Goal: Task Accomplishment & Management: Use online tool/utility

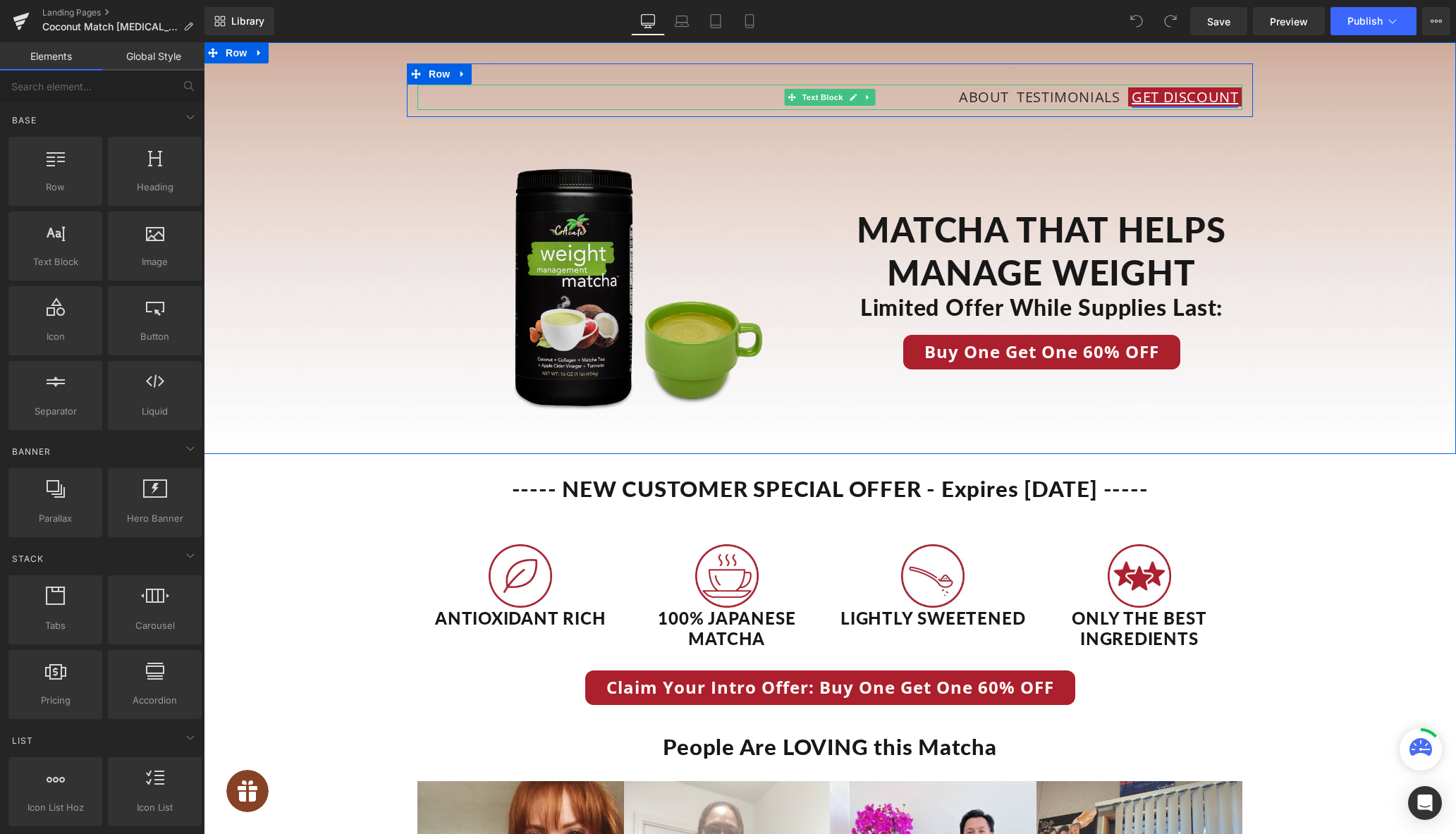
click at [1182, 90] on link "Get Discount" at bounding box center [1185, 97] width 107 height 19
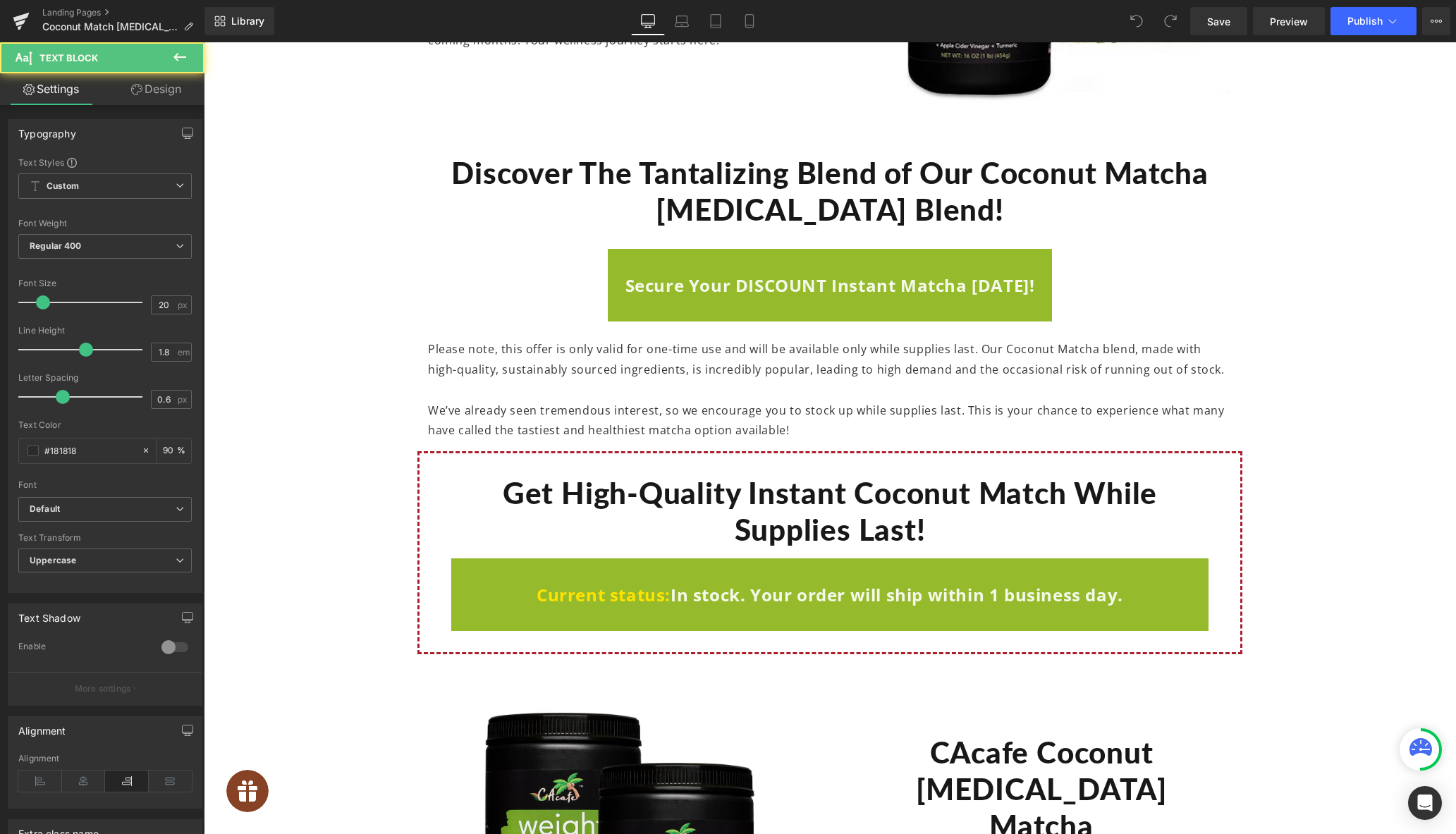
scroll to position [6737, 0]
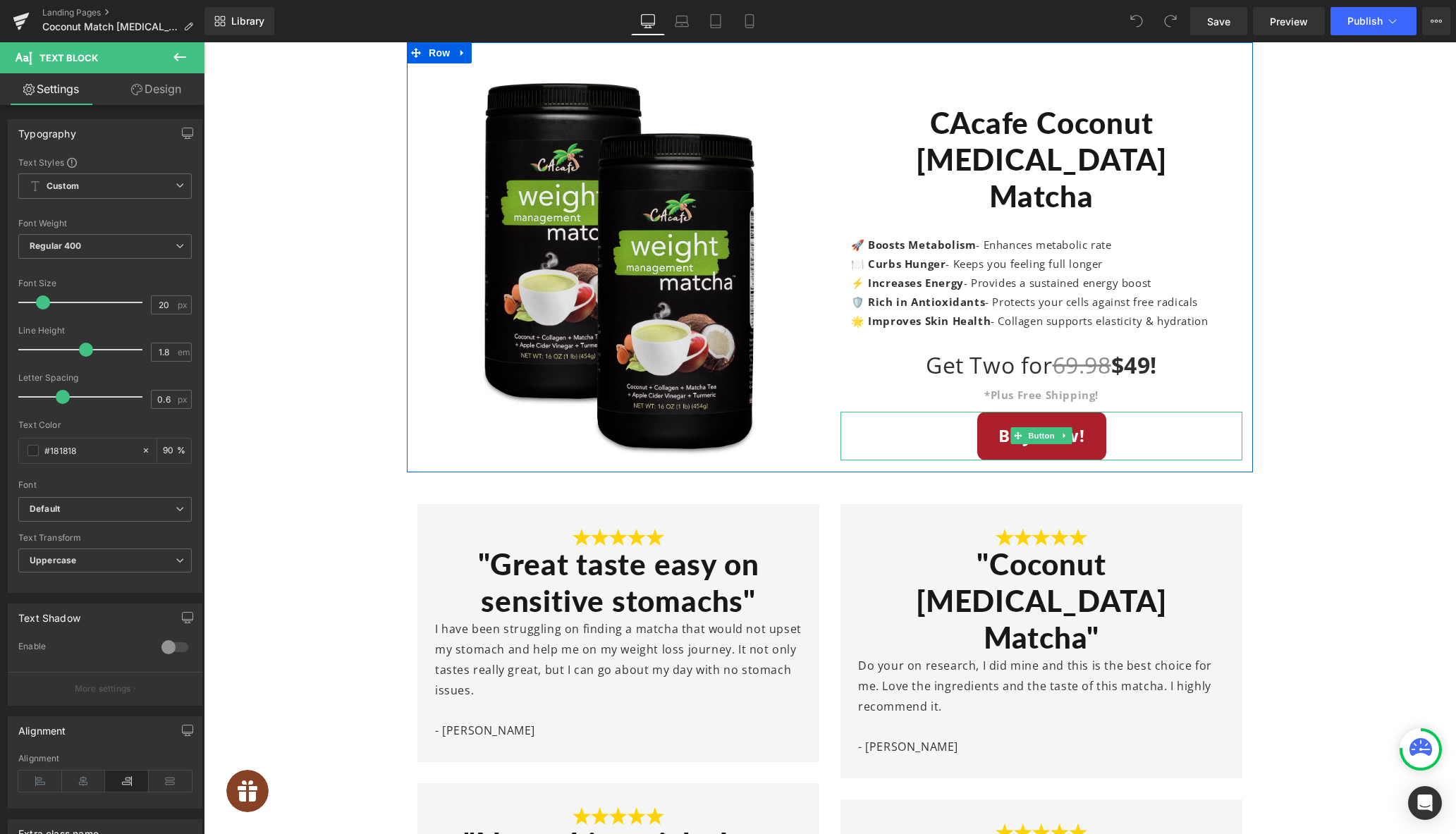
click at [1000, 422] on link "Buy Now!" at bounding box center [1041, 436] width 129 height 49
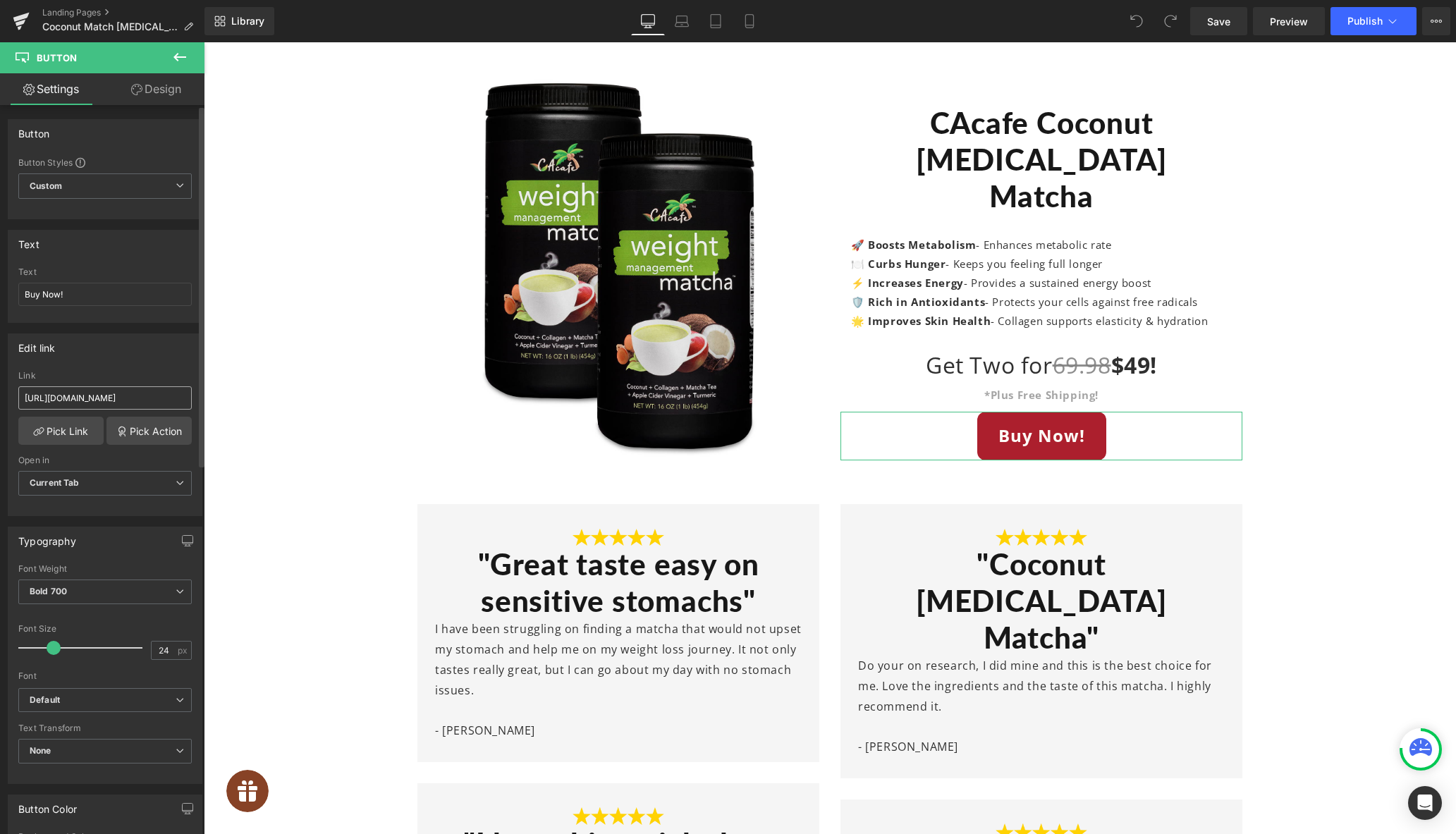
scroll to position [0, 193]
drag, startPoint x: 121, startPoint y: 399, endPoint x: 33, endPoint y: 361, distance: 95.9
click at [194, 398] on div "[URL][DOMAIN_NAME] Link [URL][DOMAIN_NAME] Pick Link Pick Action Current Tab Ne…" at bounding box center [105, 443] width 193 height 145
paste input "CCWM"
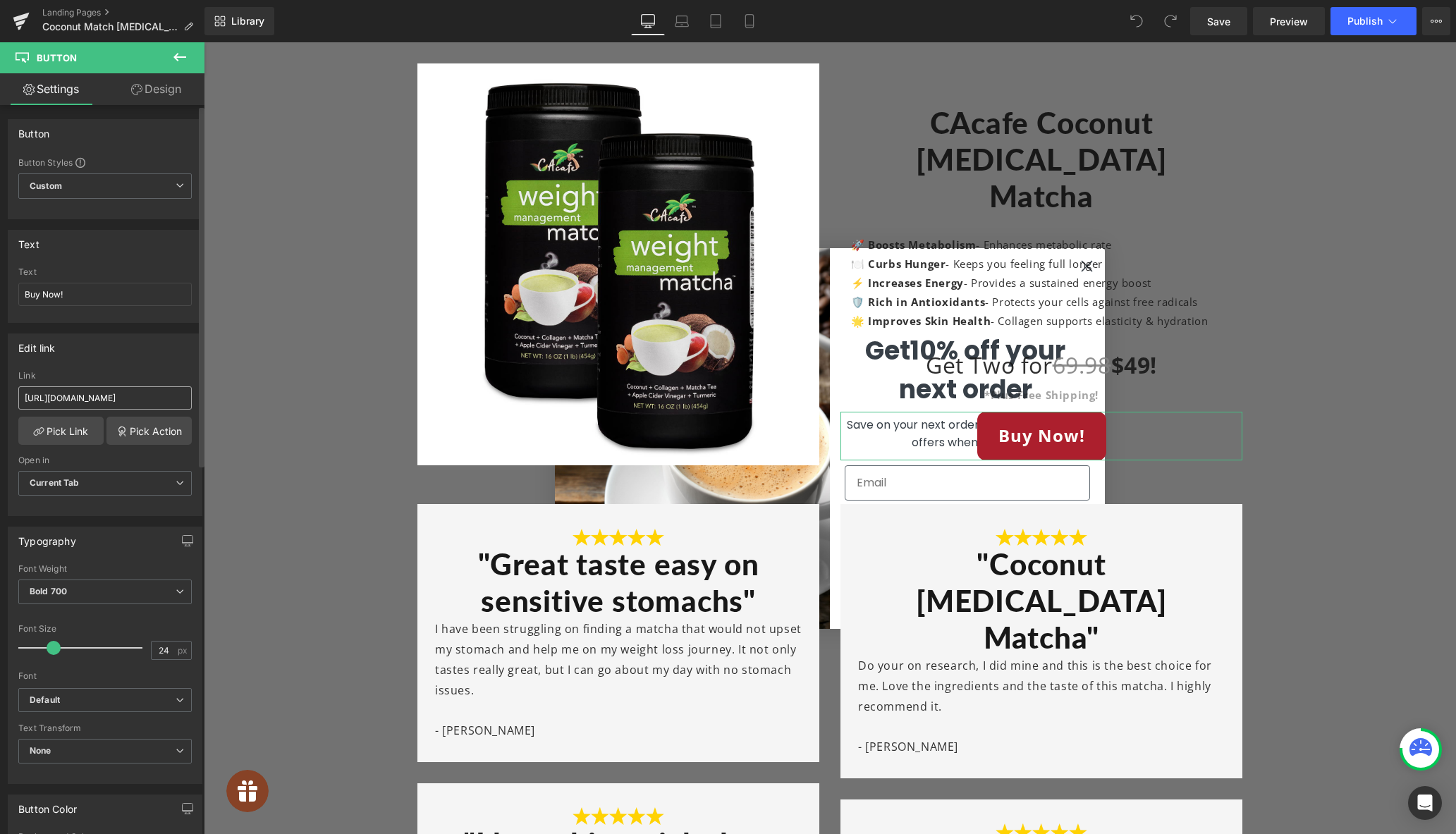
scroll to position [0, 105]
drag, startPoint x: 90, startPoint y: 401, endPoint x: 65, endPoint y: 357, distance: 50.6
click at [161, 397] on input "[URL][DOMAIN_NAME]" at bounding box center [106, 397] width 174 height 23
type input "[URL][DOMAIN_NAME]"
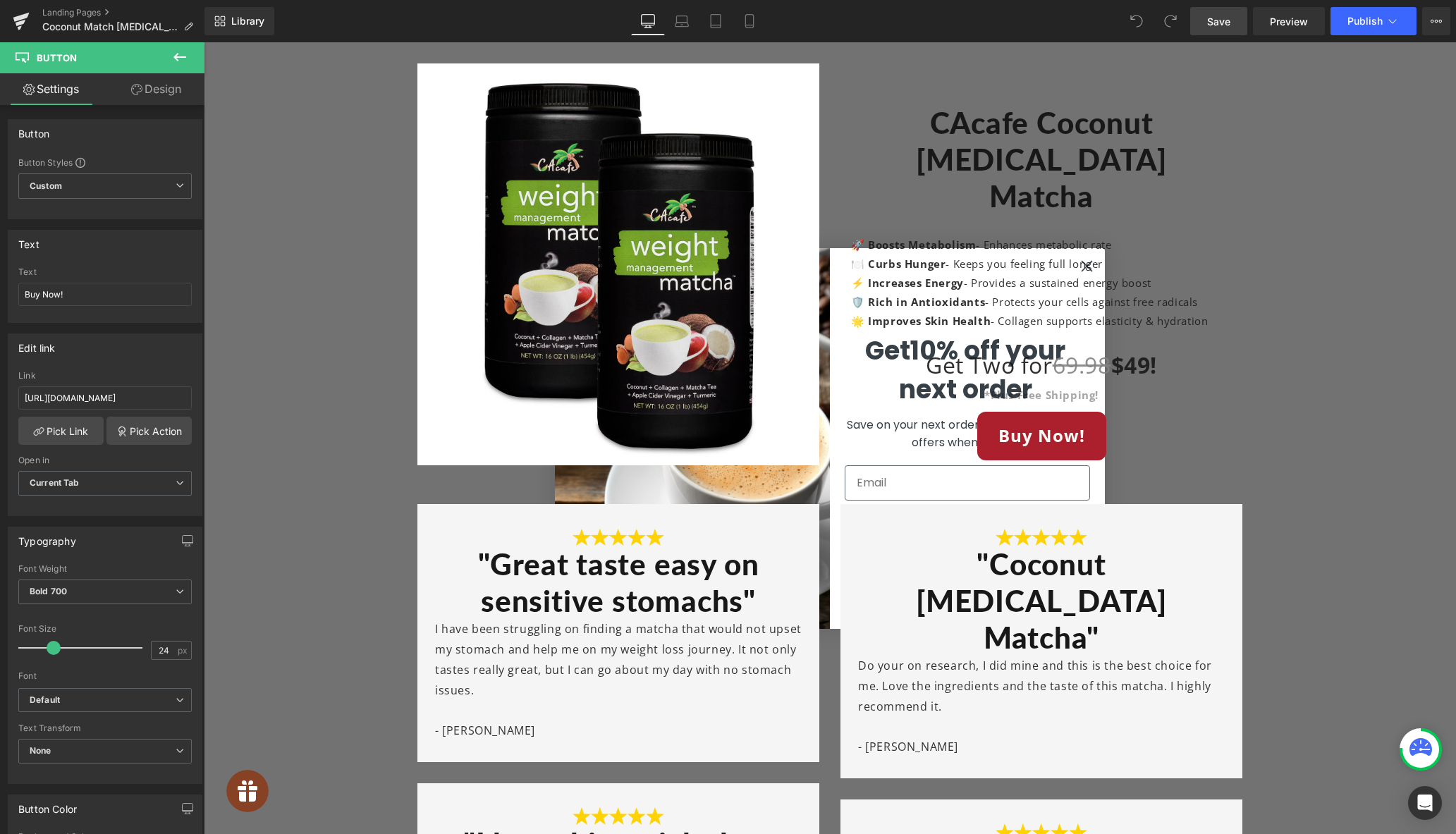
click at [1222, 17] on span "Save" at bounding box center [1218, 22] width 23 height 15
click at [1361, 23] on span "Publish" at bounding box center [1364, 22] width 36 height 11
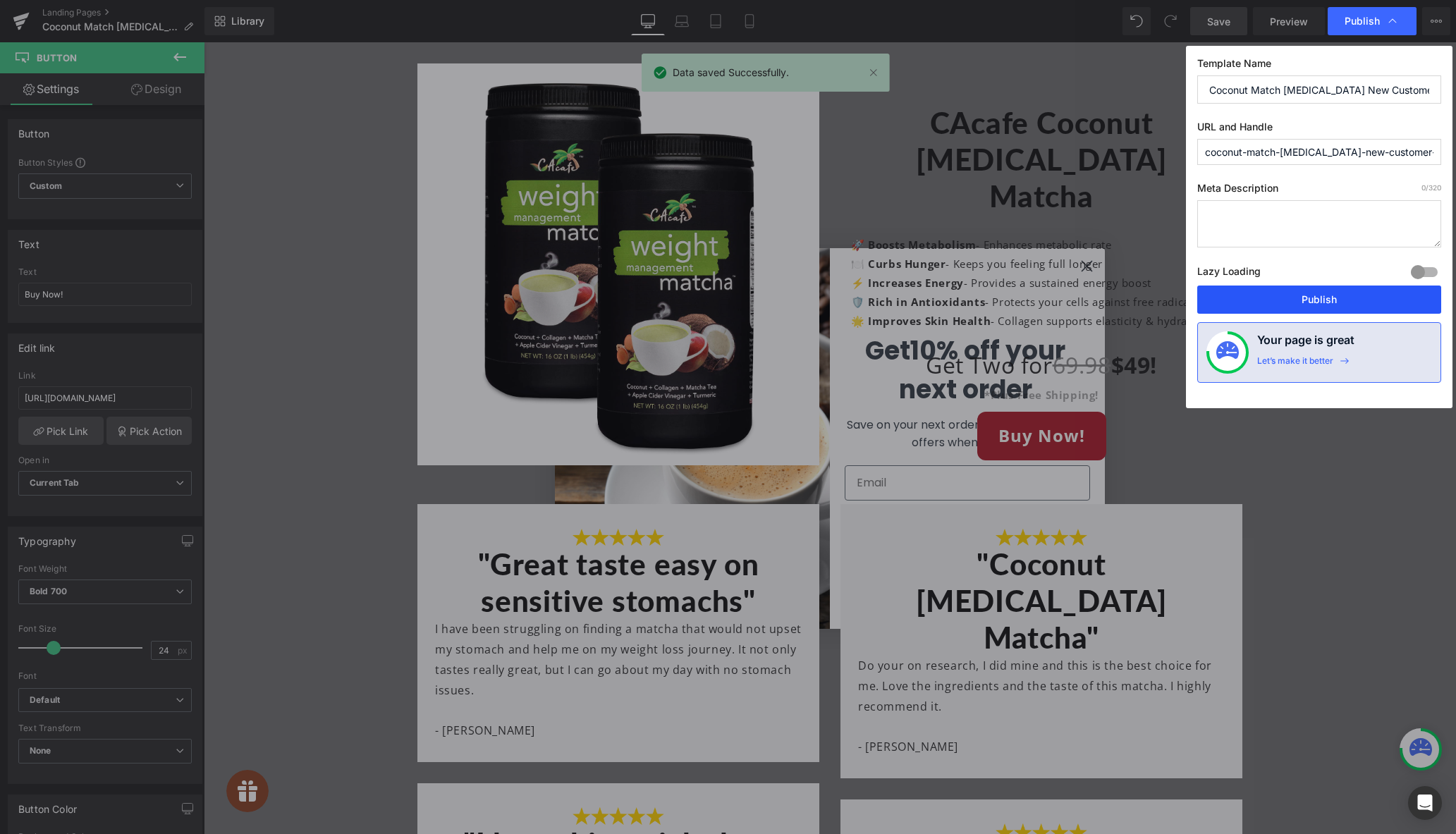
click at [1312, 302] on button "Publish" at bounding box center [1319, 299] width 244 height 28
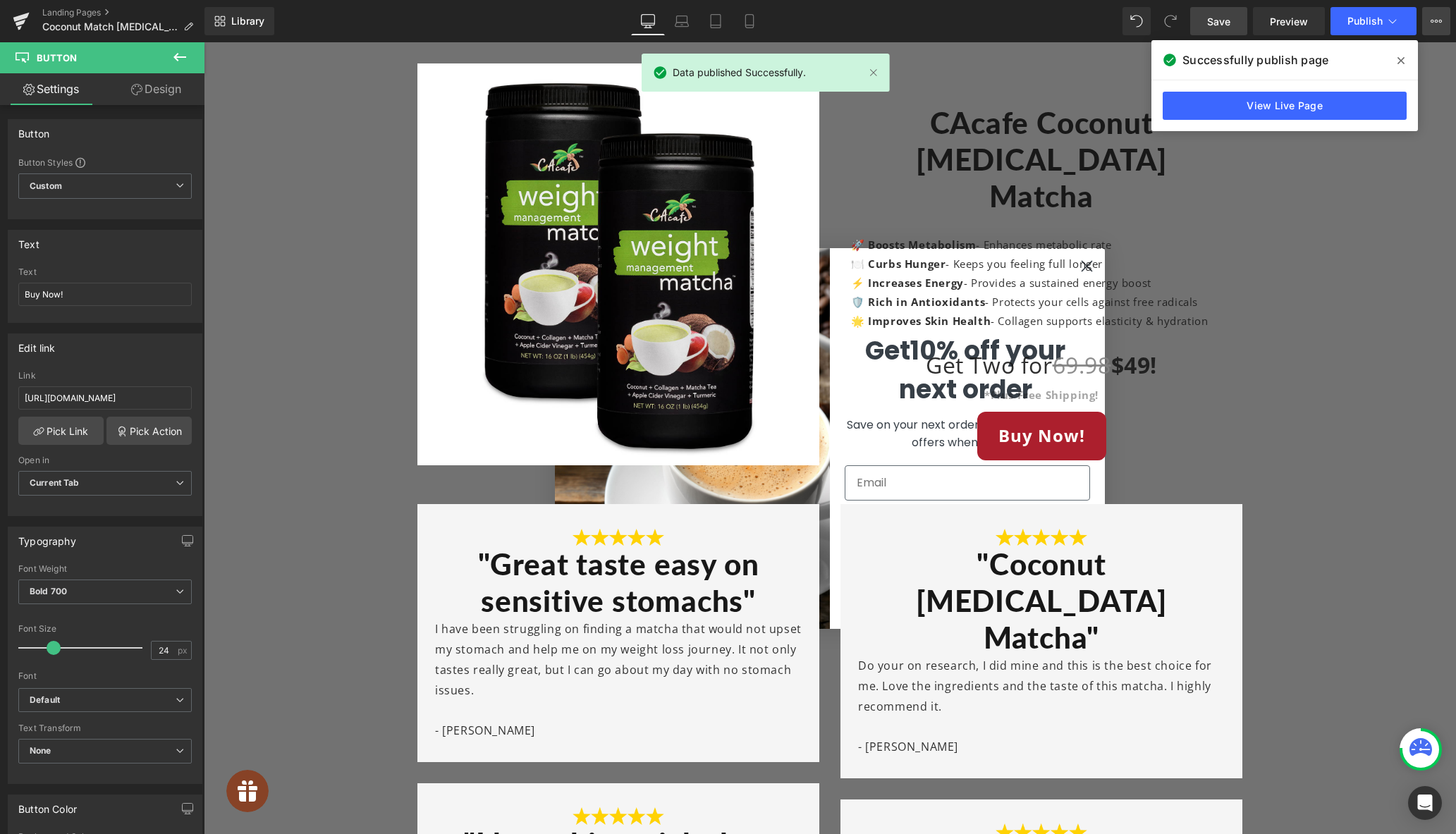
click at [1430, 24] on icon at bounding box center [1435, 22] width 11 height 11
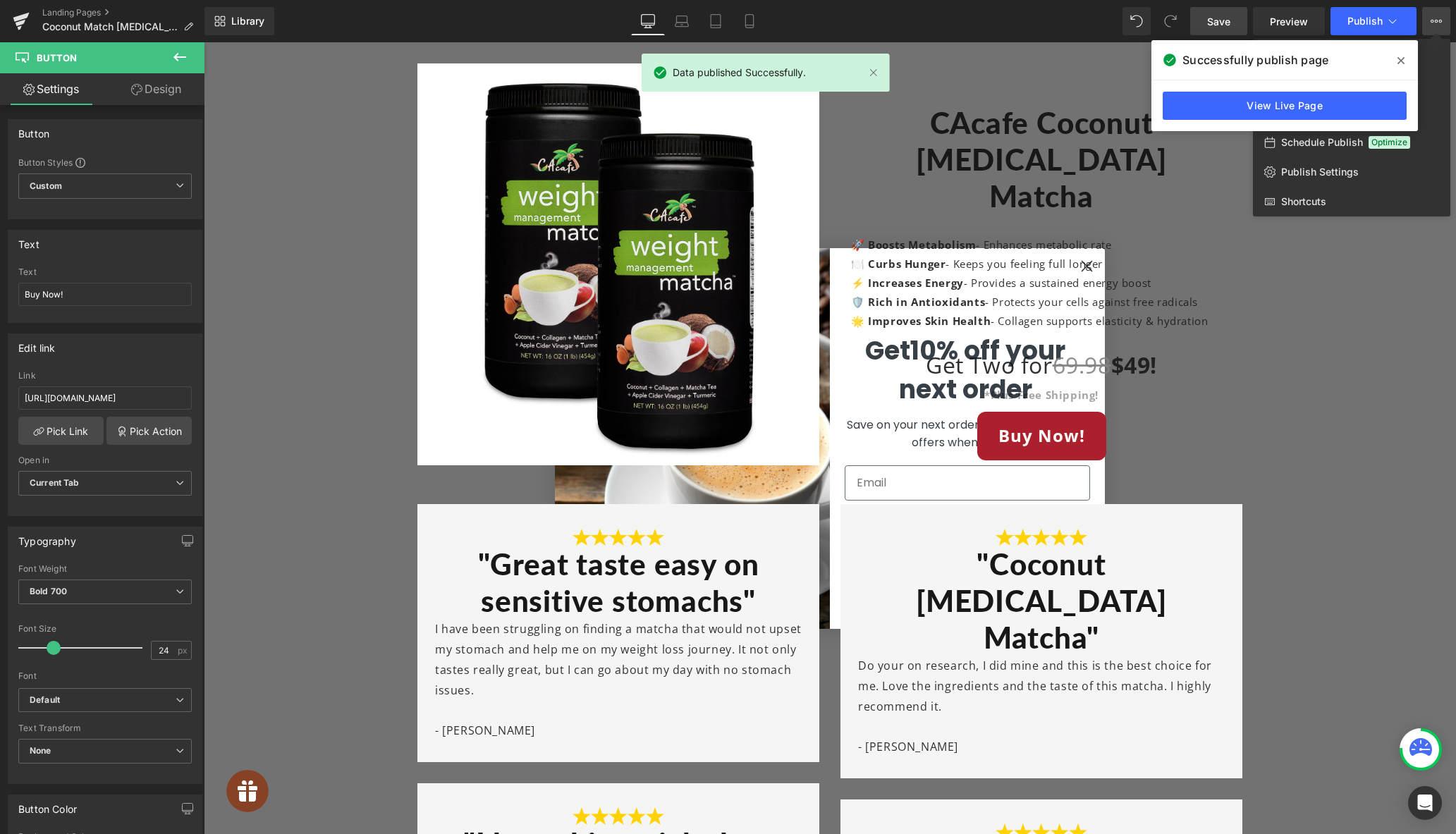
drag, startPoint x: 1389, startPoint y: 60, endPoint x: 1396, endPoint y: 61, distance: 7.1
click at [1396, 61] on span at bounding box center [1401, 61] width 22 height 22
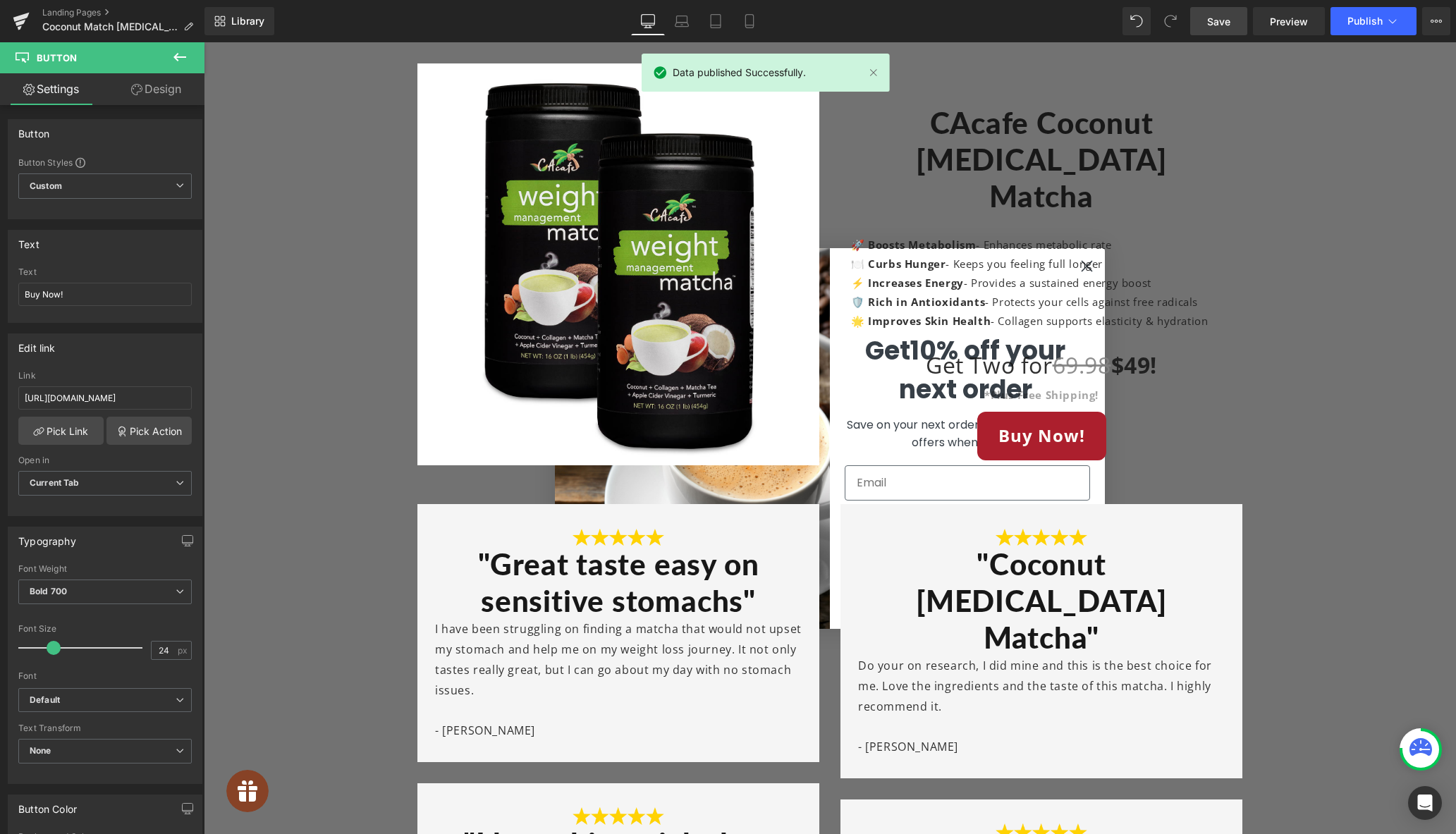
drag, startPoint x: 1420, startPoint y: 30, endPoint x: 1450, endPoint y: 29, distance: 30.0
click at [1442, 29] on div "Save Preview Publish Scheduled View Live Page View with current Template Save T…" at bounding box center [1320, 22] width 271 height 28
drag, startPoint x: 1450, startPoint y: 29, endPoint x: 1441, endPoint y: 29, distance: 9.0
click at [1449, 29] on div "Save Preview Publish Scheduled View Live Page View with current Template Save T…" at bounding box center [1320, 22] width 271 height 28
click at [1440, 29] on button "View Live Page View with current Template Save Template to Library Schedule Pub…" at bounding box center [1435, 22] width 28 height 28
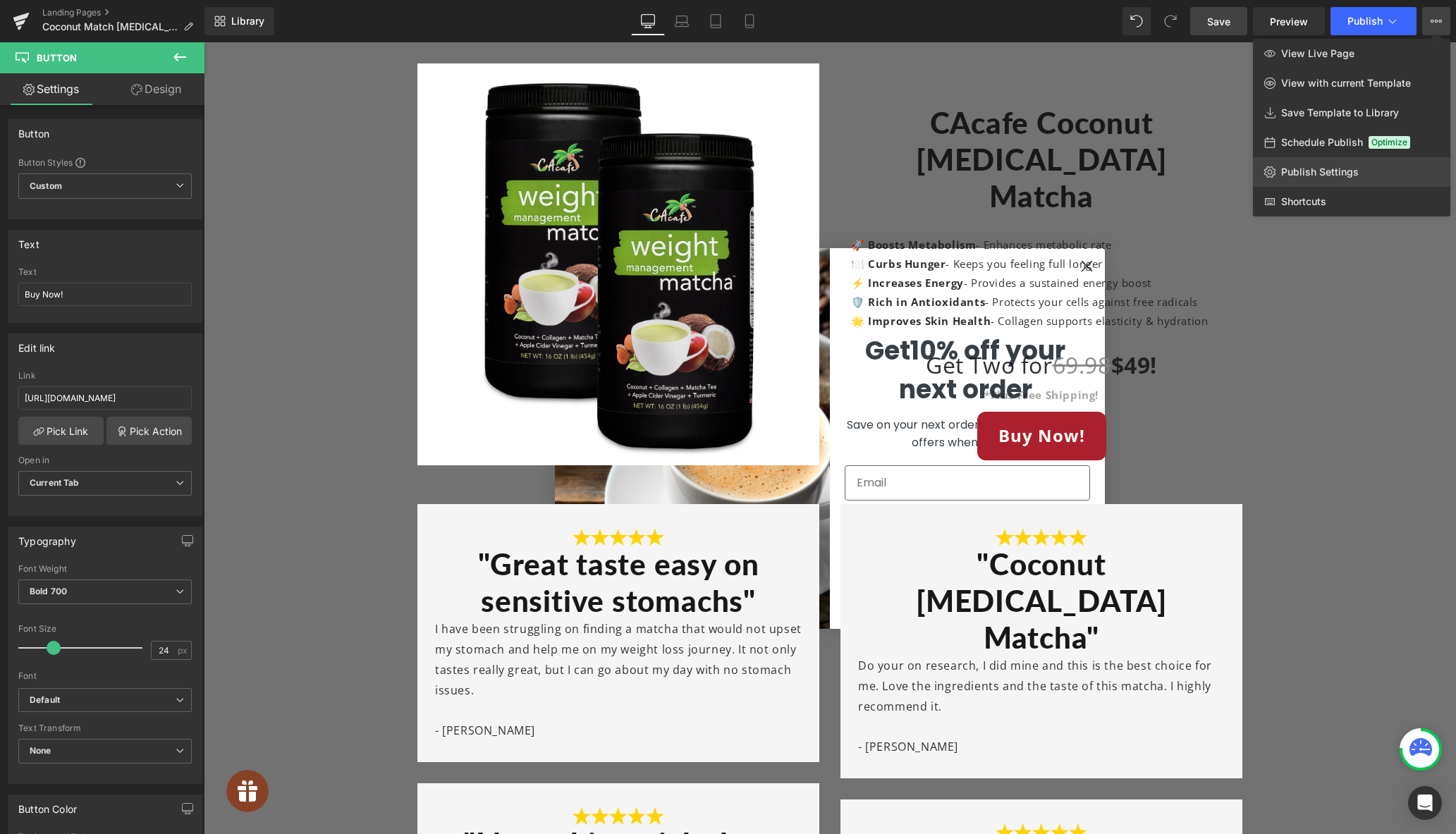
click at [1311, 171] on span "Publish Settings" at bounding box center [1319, 172] width 78 height 13
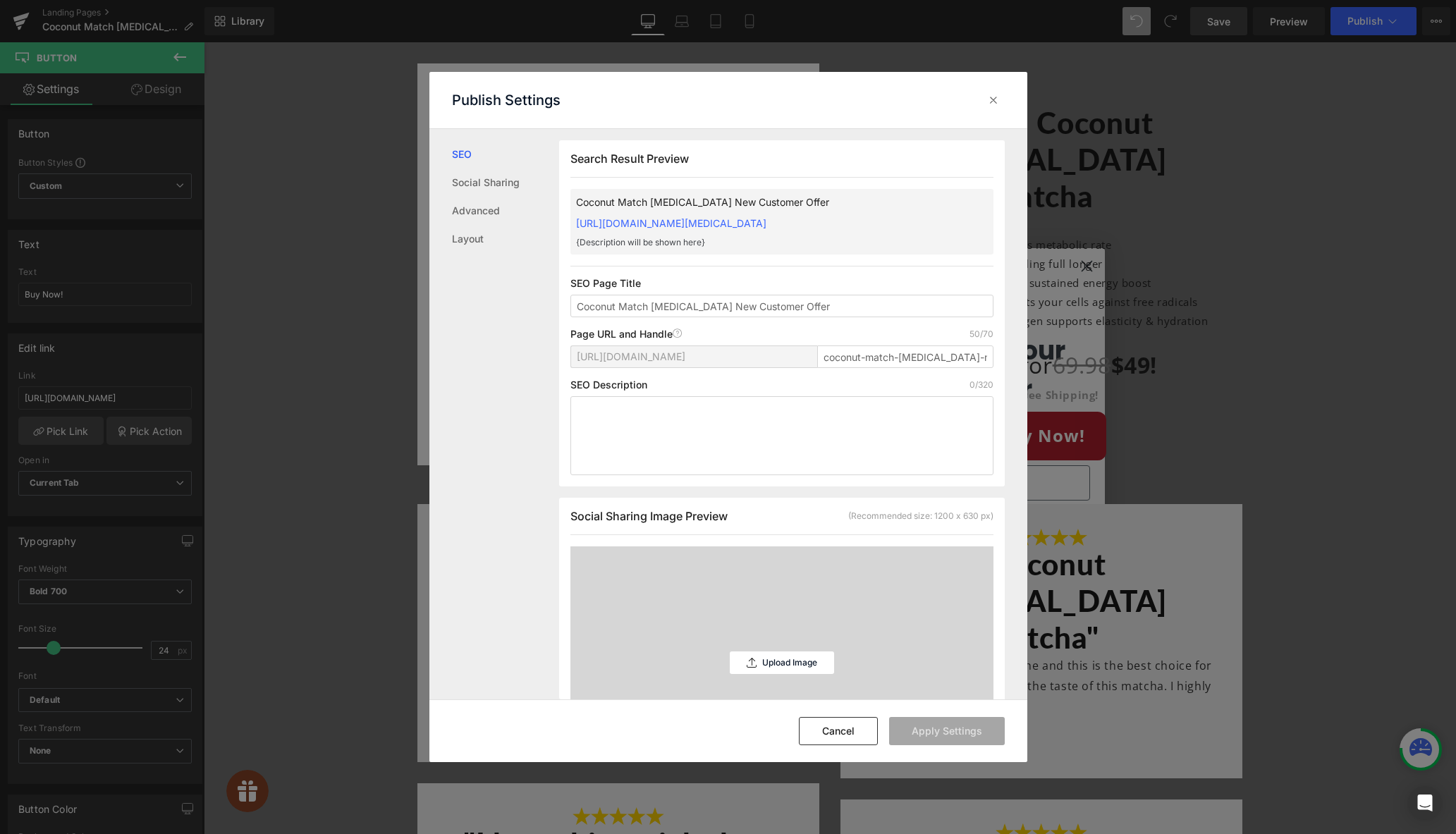
scroll to position [1, 0]
drag, startPoint x: 891, startPoint y: 370, endPoint x: 922, endPoint y: 381, distance: 32.9
click at [891, 367] on input "coconut-match-[MEDICAL_DATA]-new-customer-offer" at bounding box center [905, 356] width 177 height 22
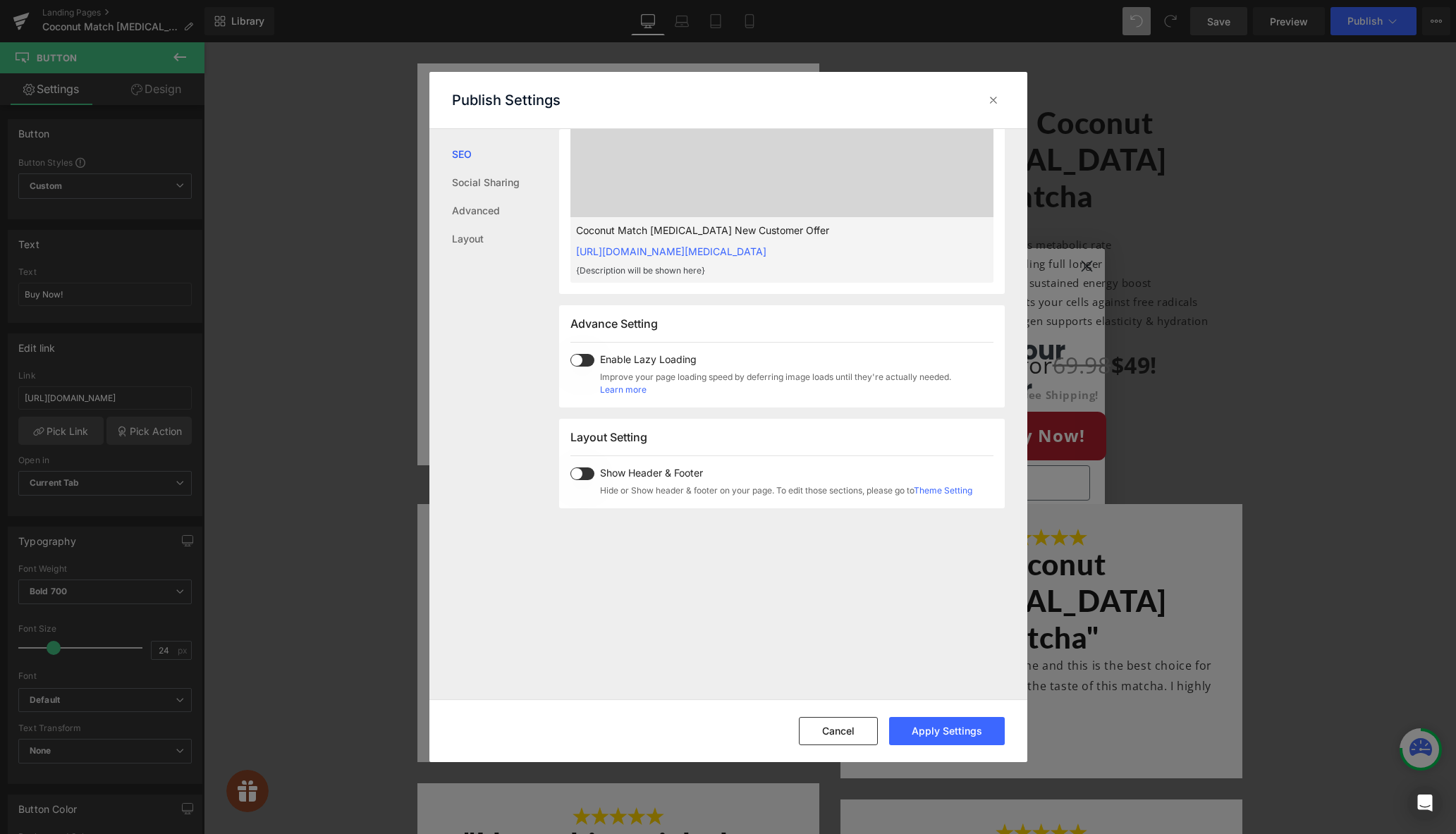
scroll to position [579, 0]
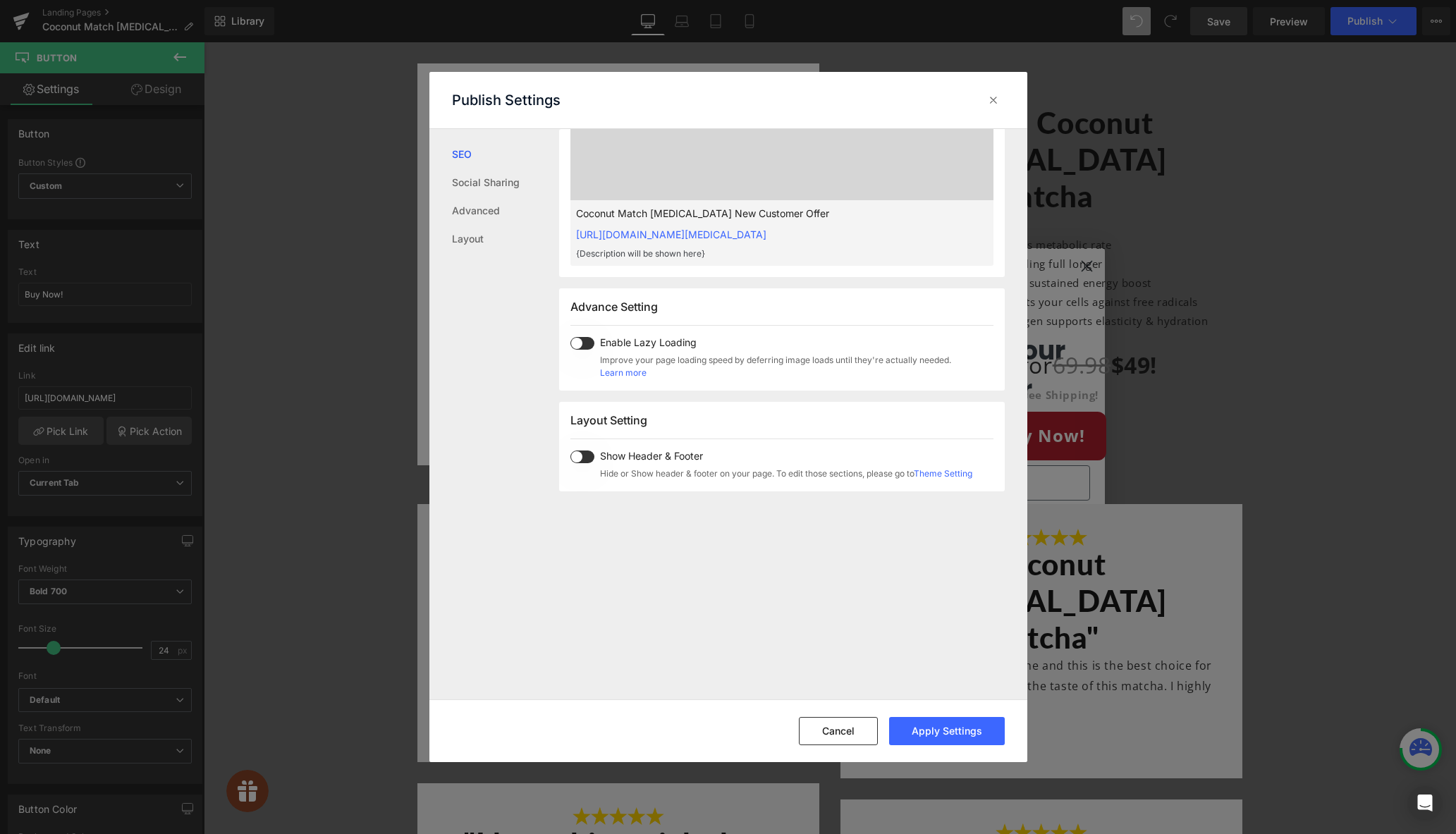
type input "coconut-matcha-[MEDICAL_DATA]-new-customer-offer"
click at [579, 350] on span at bounding box center [582, 344] width 24 height 13
click at [960, 731] on button "Apply Settings" at bounding box center [947, 731] width 116 height 28
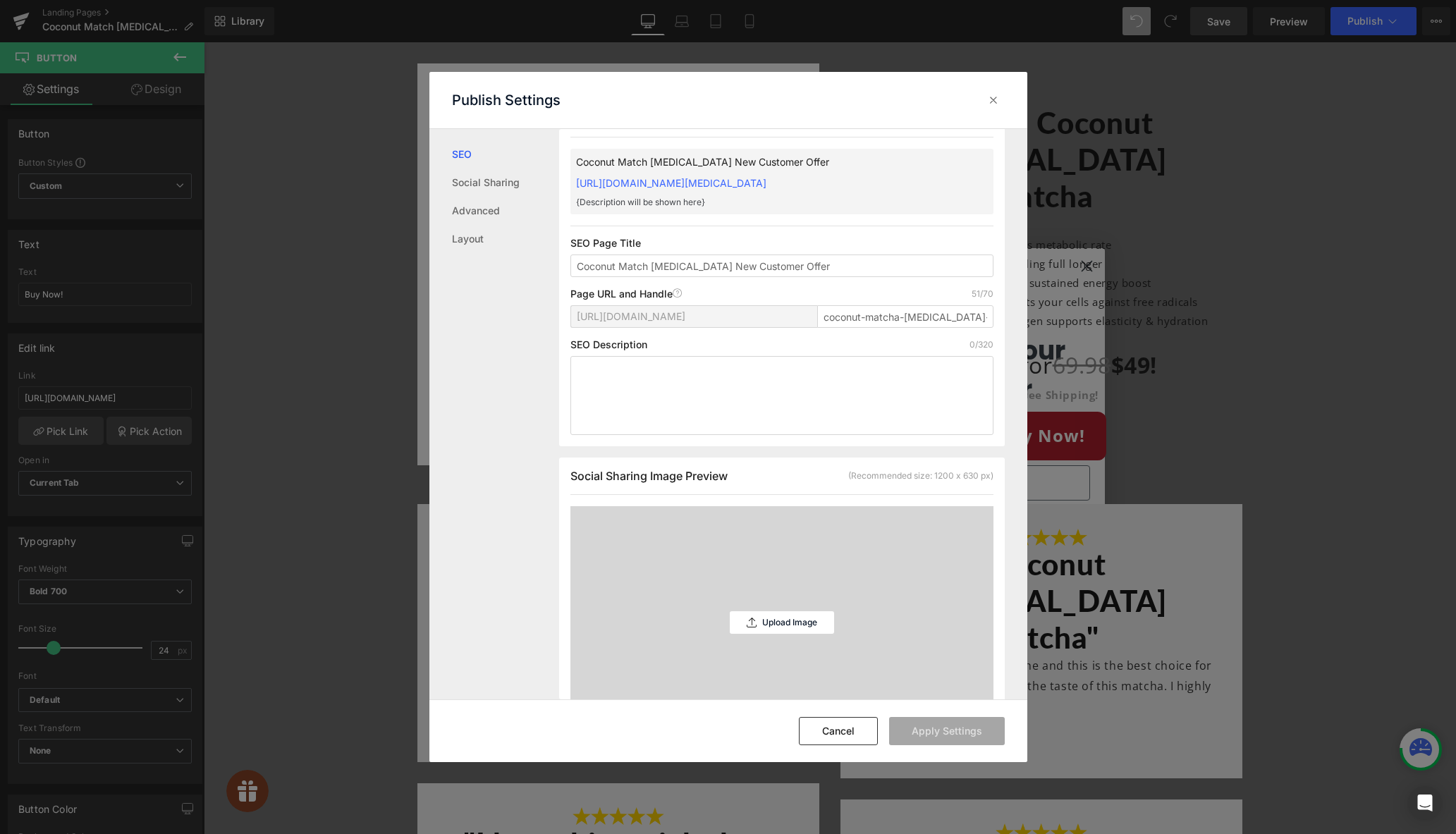
scroll to position [0, 0]
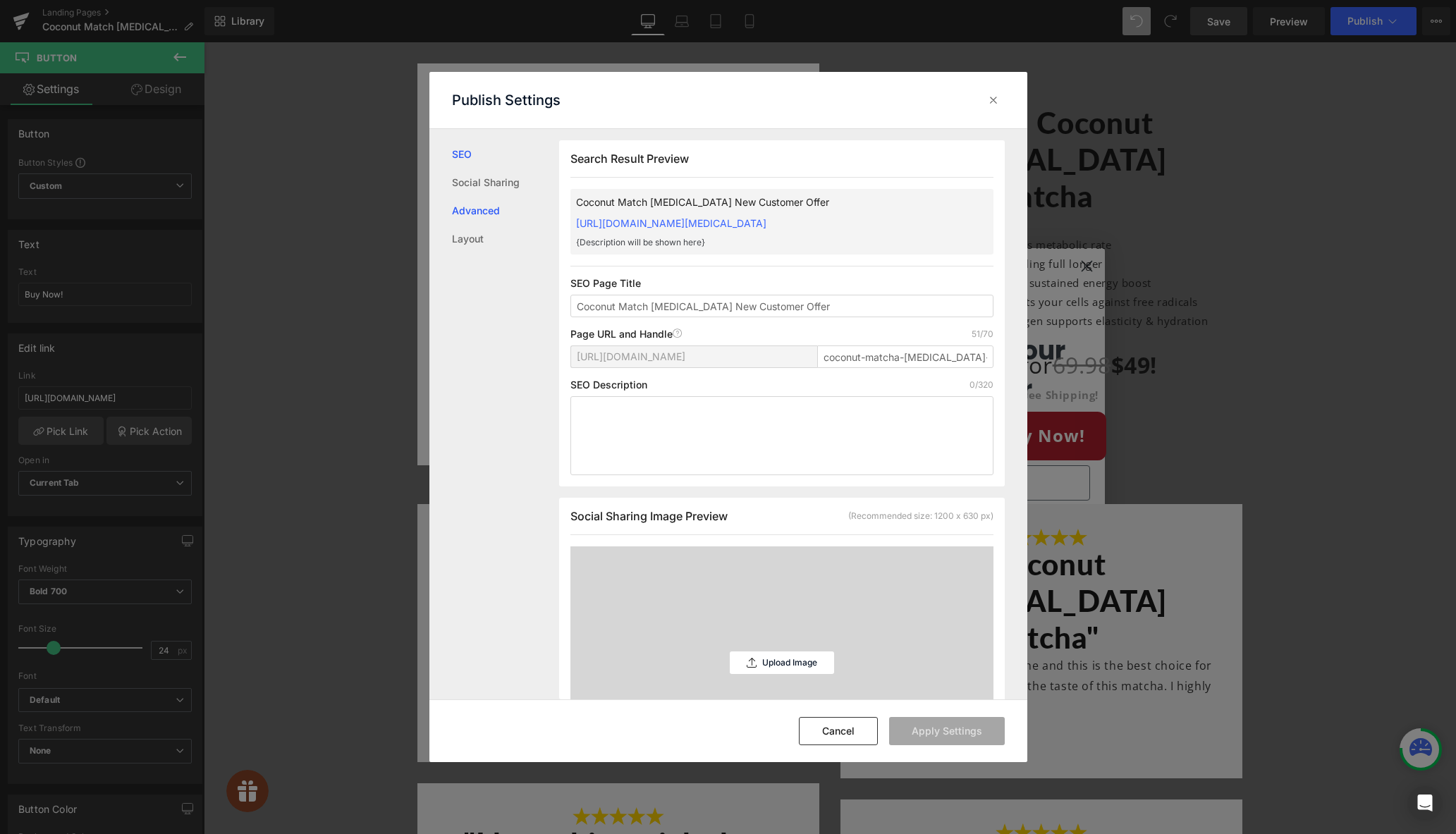
click at [457, 217] on link "Advanced" at bounding box center [505, 210] width 107 height 28
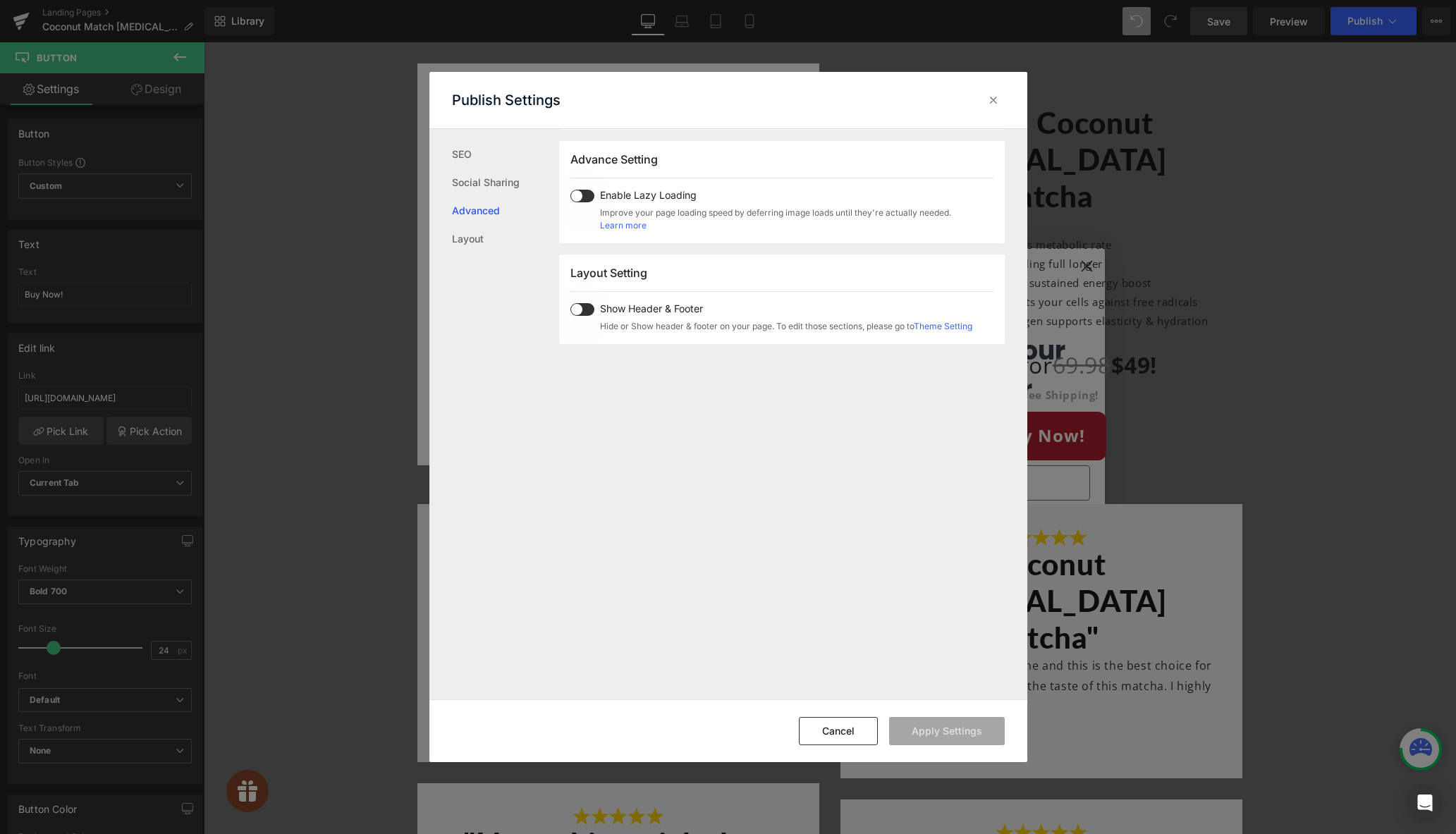
scroll to position [757, 0]
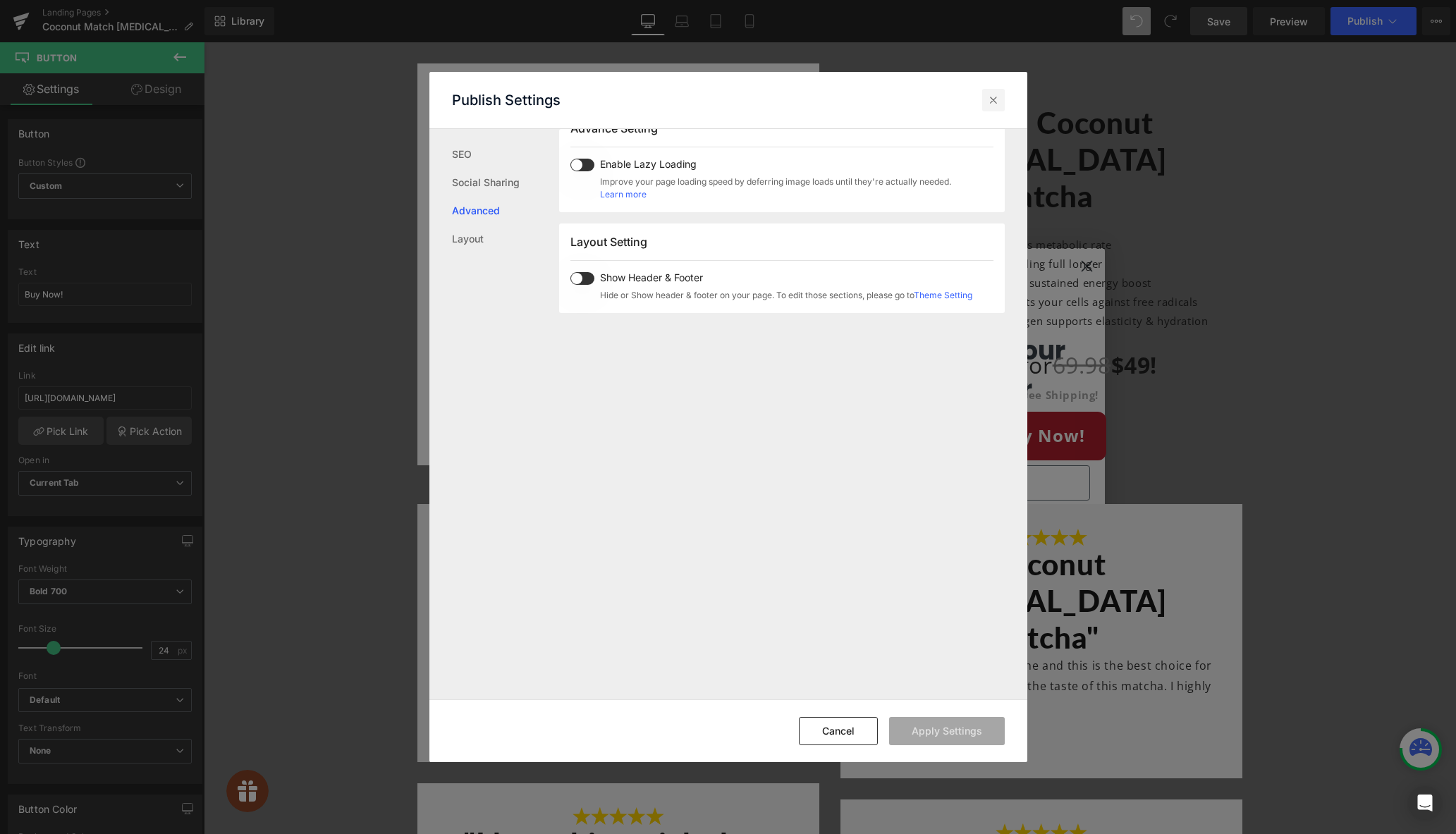
click at [986, 101] on icon at bounding box center [992, 100] width 14 height 14
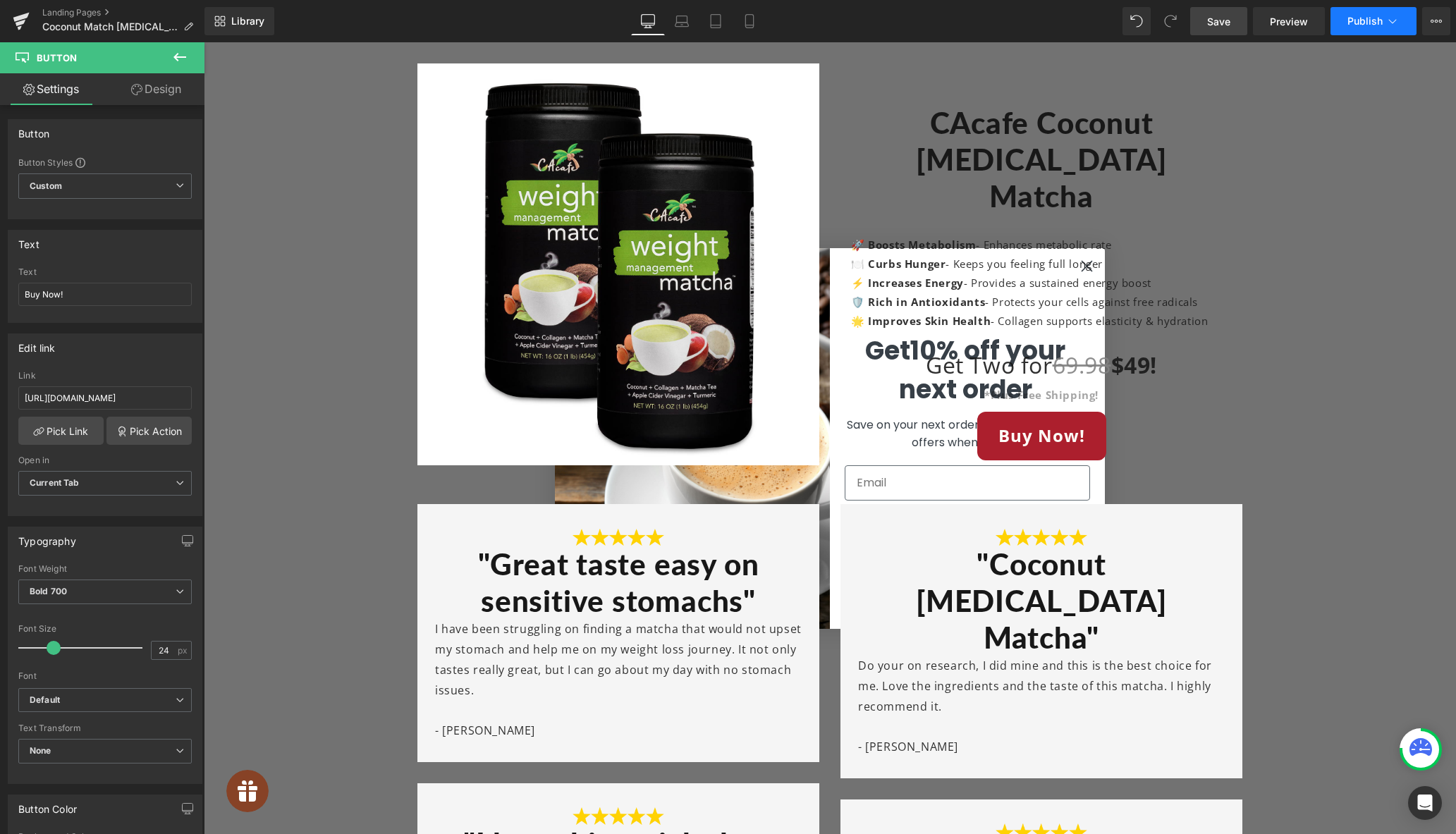
click at [1354, 22] on span "Publish" at bounding box center [1364, 22] width 36 height 11
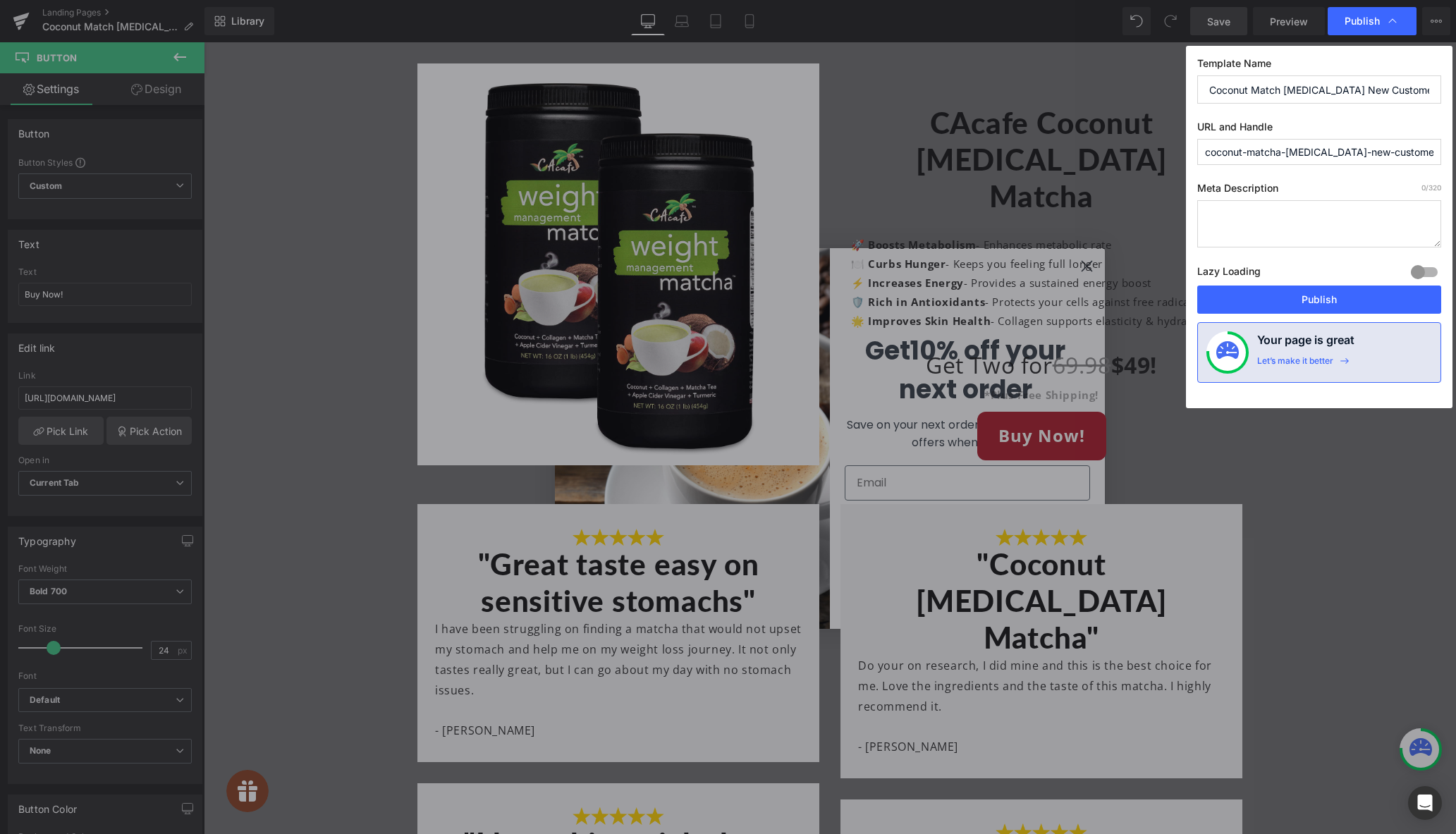
scroll to position [0, 1]
click at [1279, 90] on input "Coconut Match [MEDICAL_DATA] New Customer Offer" at bounding box center [1319, 90] width 244 height 28
type input "Coconut Matcha [MEDICAL_DATA] New Customer Offer"
click at [1279, 292] on button "Publish" at bounding box center [1319, 299] width 244 height 28
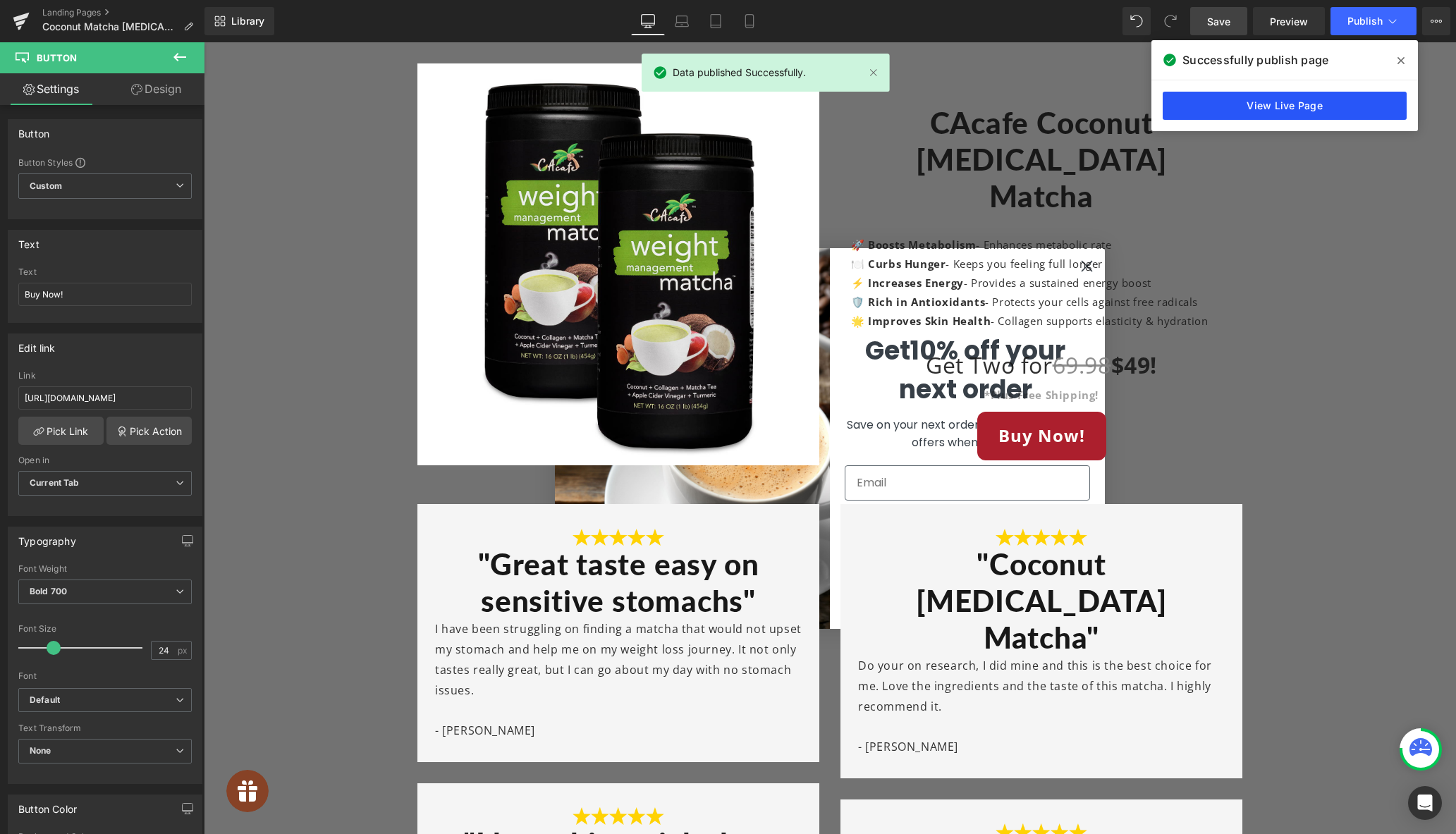
click at [1283, 103] on link "View Live Page" at bounding box center [1284, 106] width 244 height 28
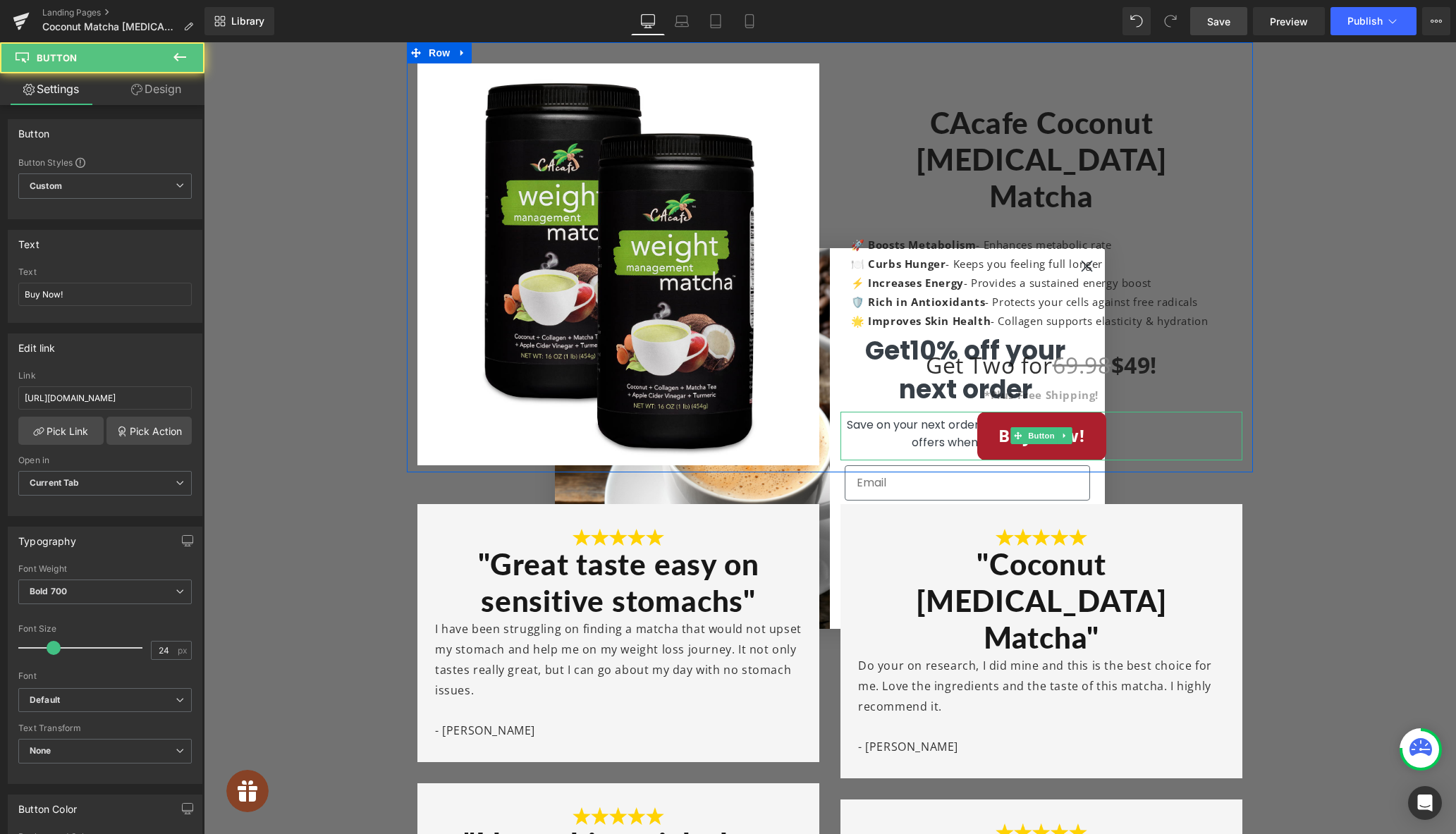
click at [1166, 427] on div "Buy Now!" at bounding box center [1041, 436] width 402 height 49
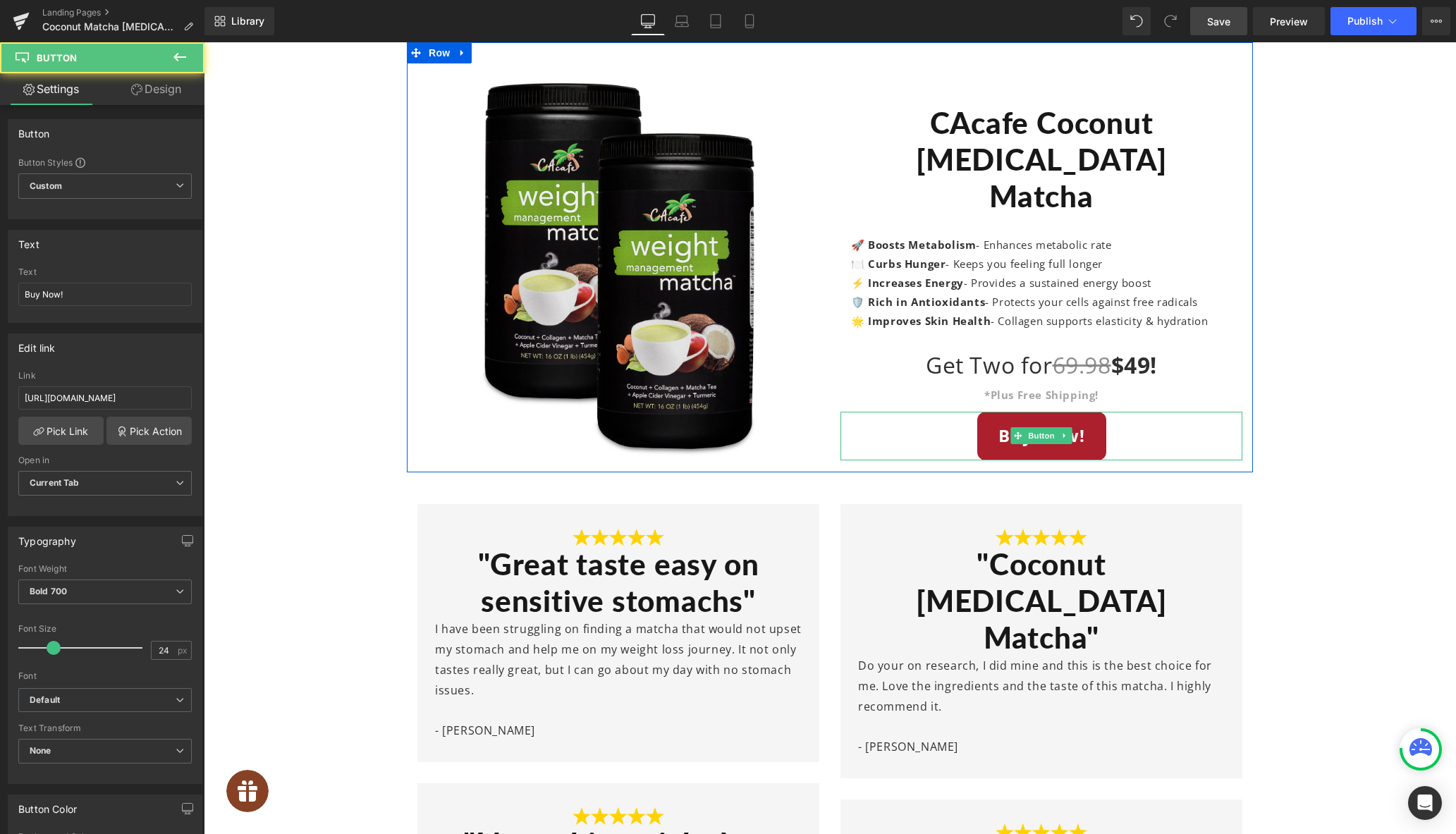
click at [1135, 429] on div "Buy Now!" at bounding box center [1041, 436] width 402 height 49
click at [1028, 427] on span "Button" at bounding box center [1041, 436] width 33 height 17
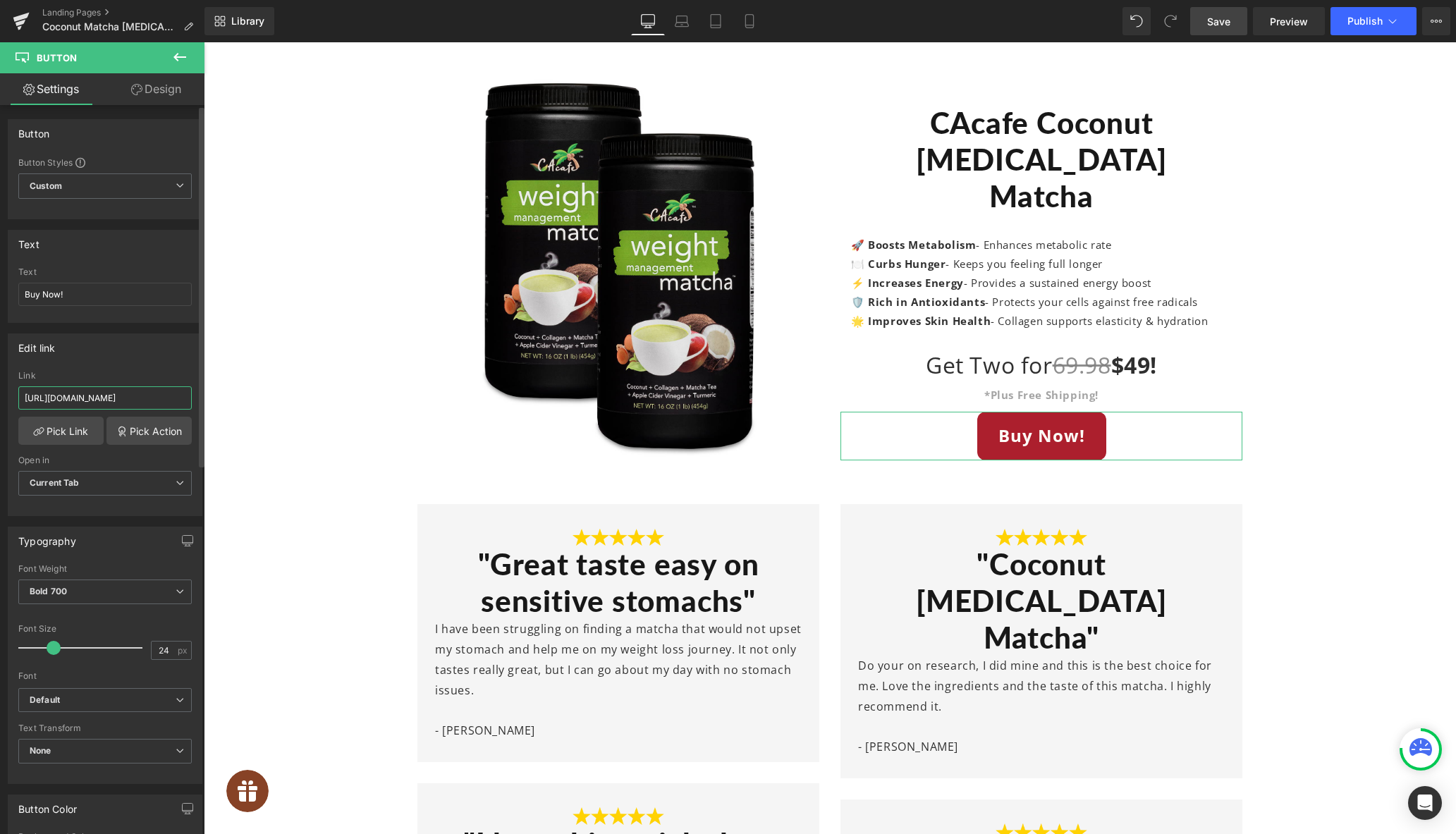
click at [130, 397] on input "[URL][DOMAIN_NAME]" at bounding box center [106, 397] width 174 height 23
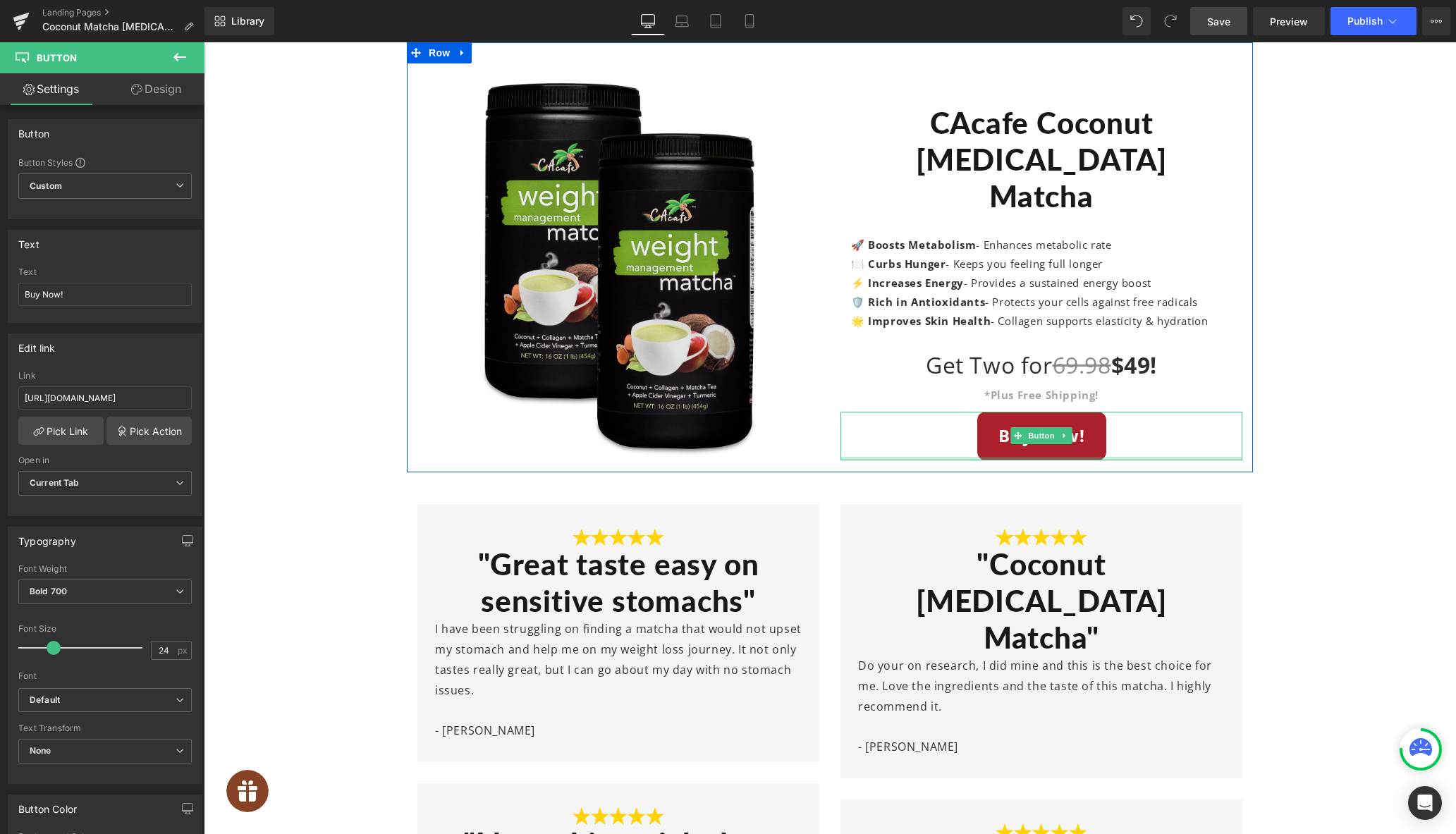
click at [1035, 438] on link "Buy Now!" at bounding box center [1041, 436] width 129 height 49
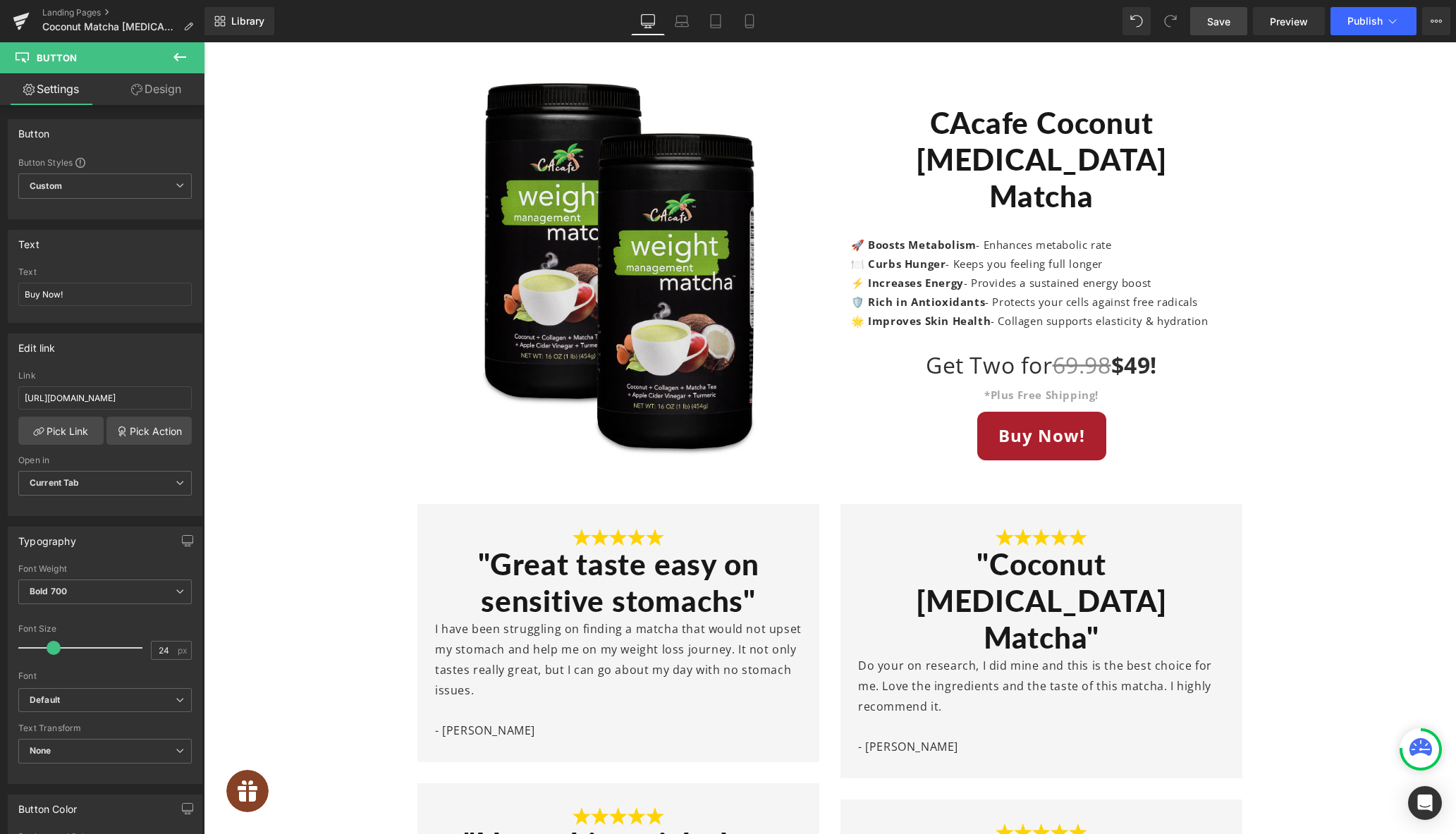
scroll to position [6739, 0]
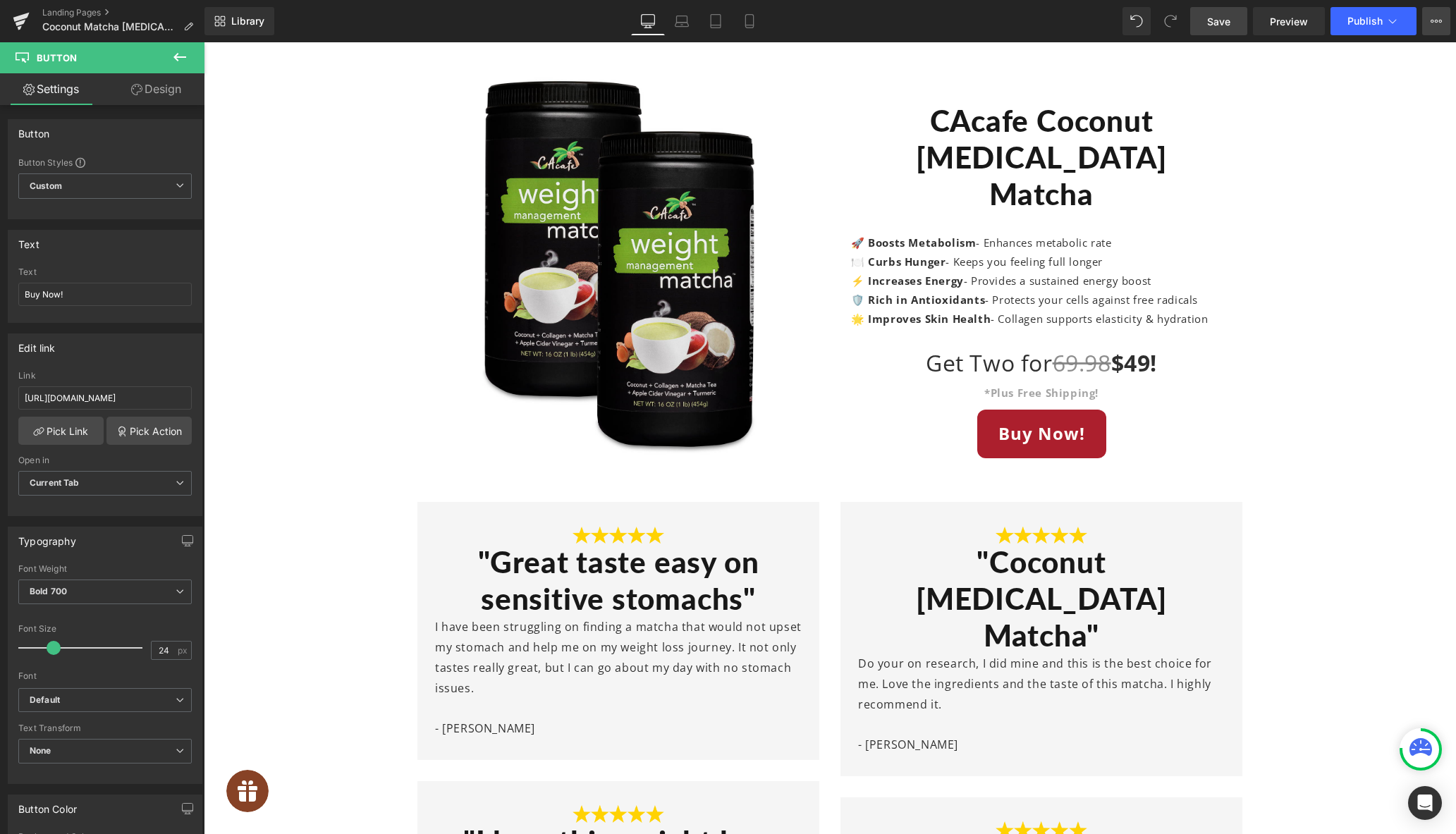
click at [1422, 22] on button "View Live Page View with current Template Save Template to Library Schedule Pub…" at bounding box center [1435, 22] width 28 height 28
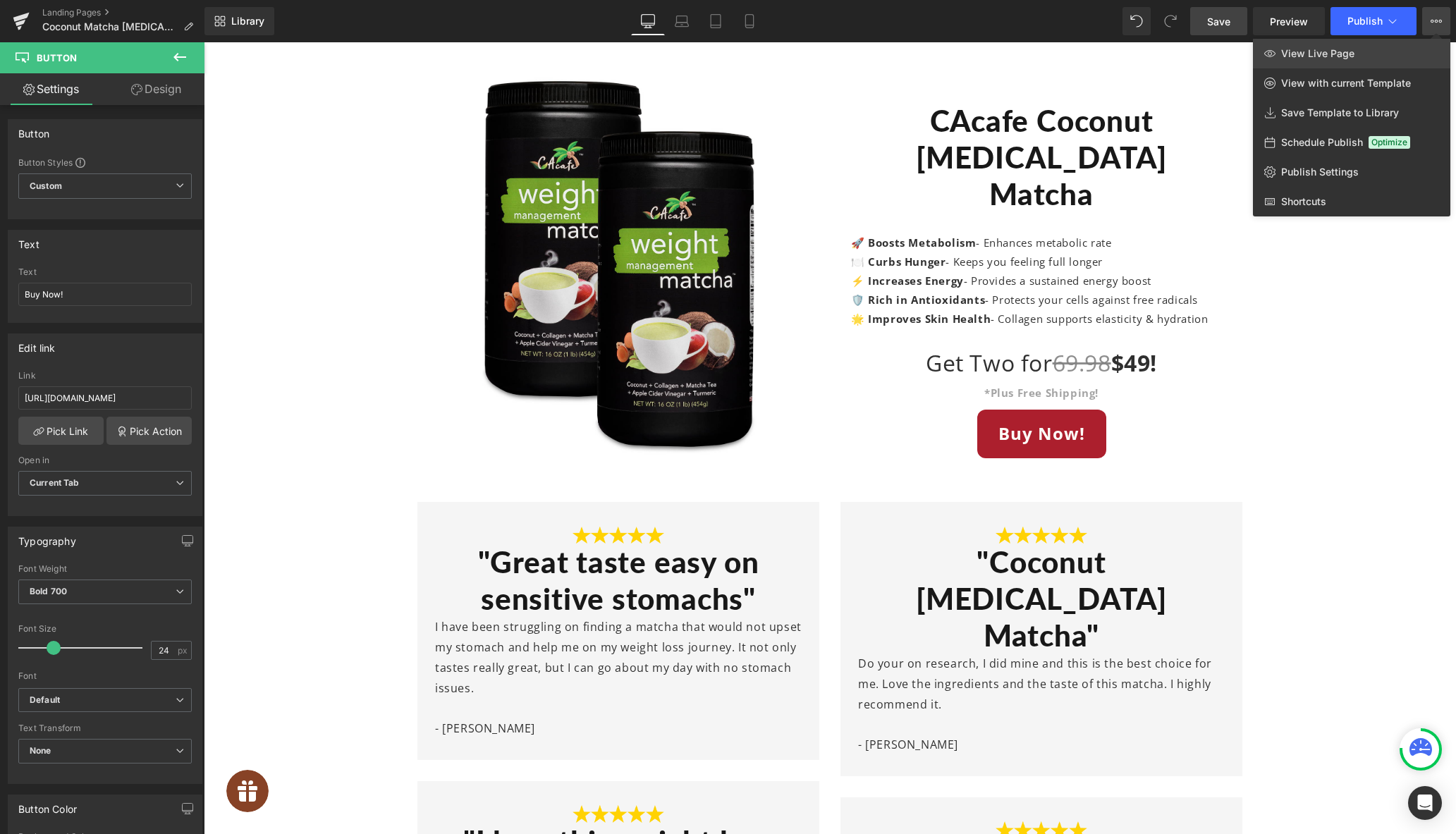
click at [1383, 56] on link "View Live Page" at bounding box center [1350, 53] width 197 height 30
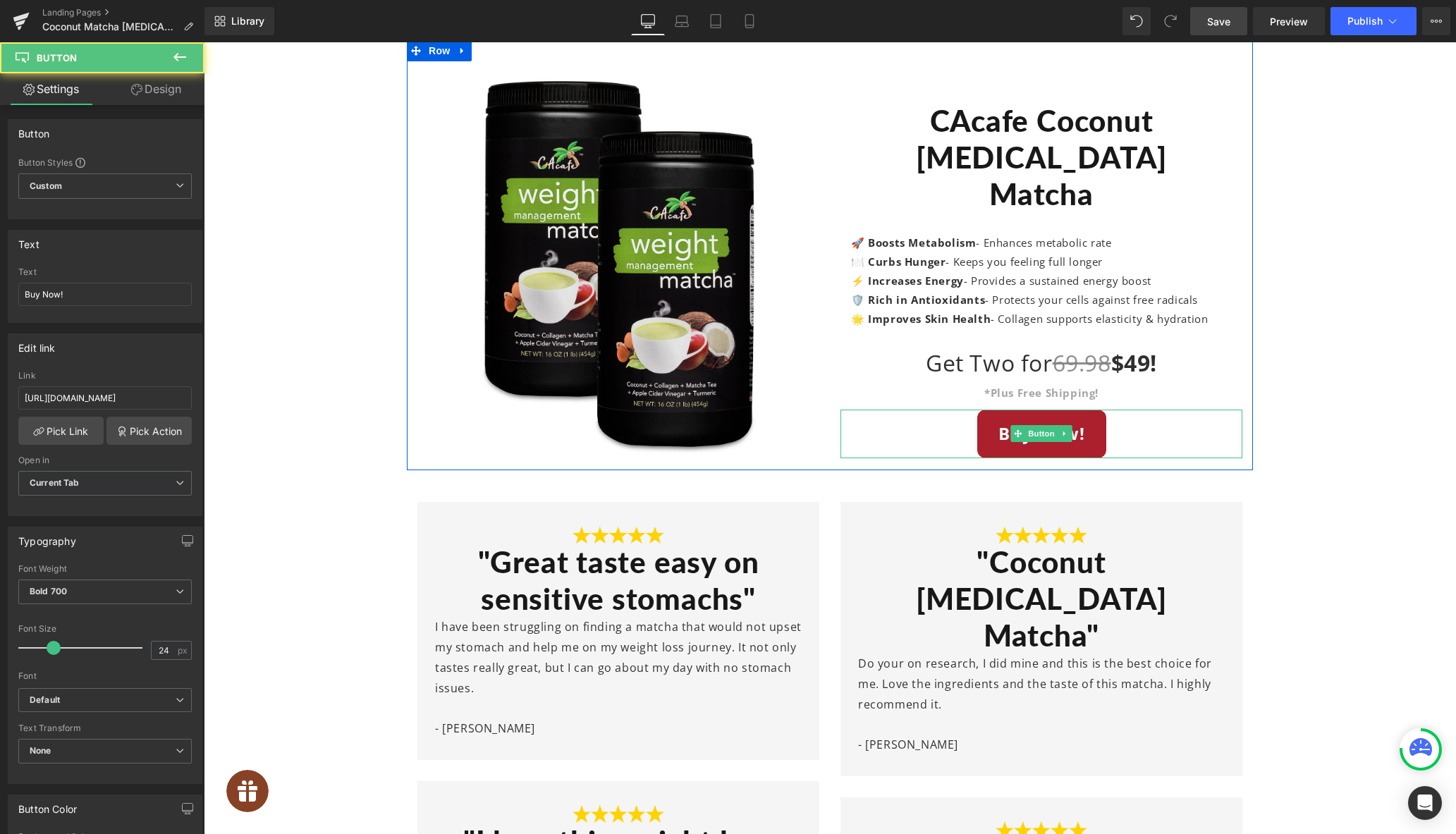
click at [1126, 429] on div "Buy Now!" at bounding box center [1041, 434] width 402 height 49
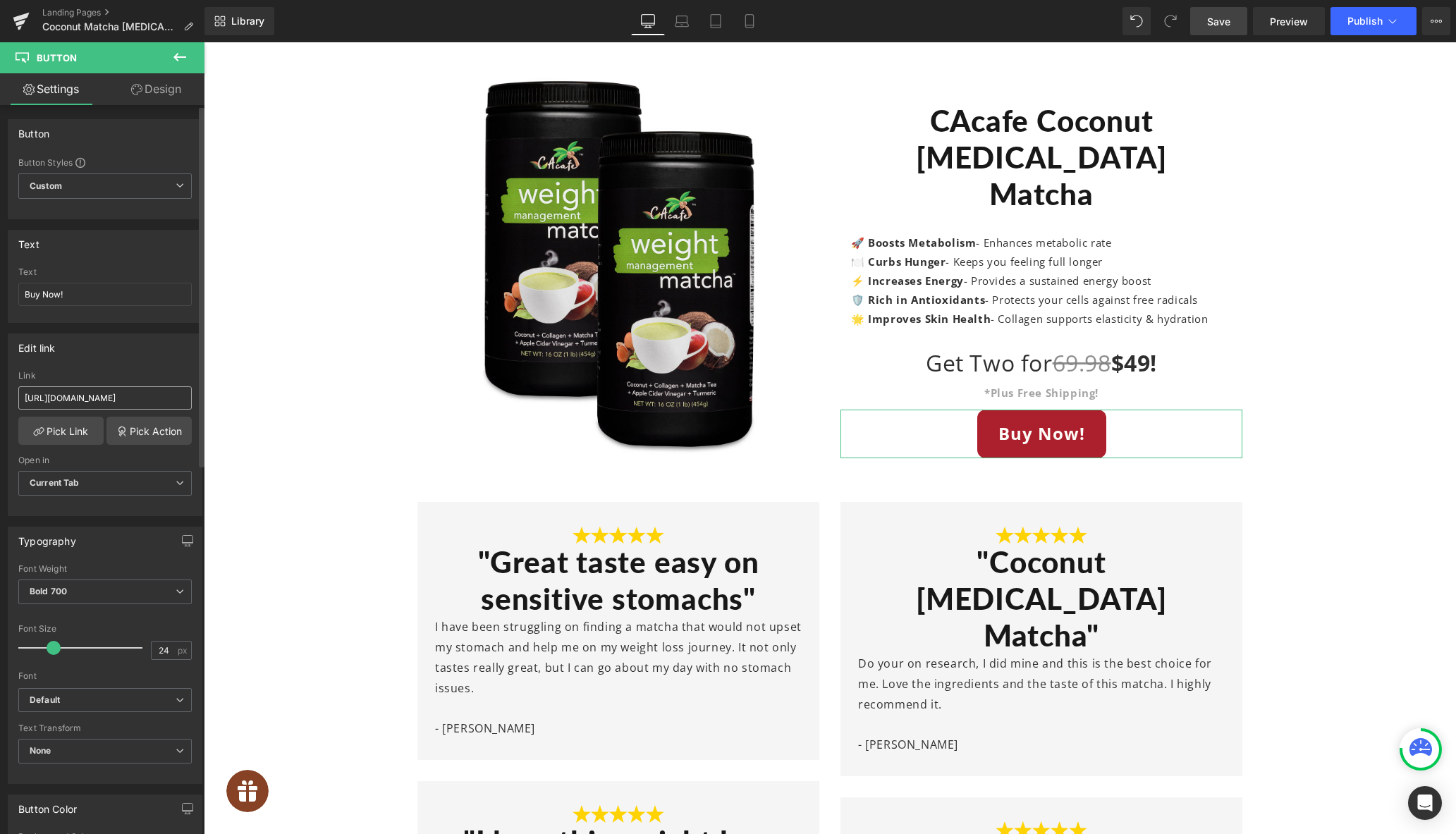
scroll to position [0, 197]
click at [126, 397] on input "[URL][DOMAIN_NAME]" at bounding box center [106, 397] width 174 height 23
type input "[URL][DOMAIN_NAME]"
click at [1199, 21] on link "Save" at bounding box center [1218, 22] width 57 height 28
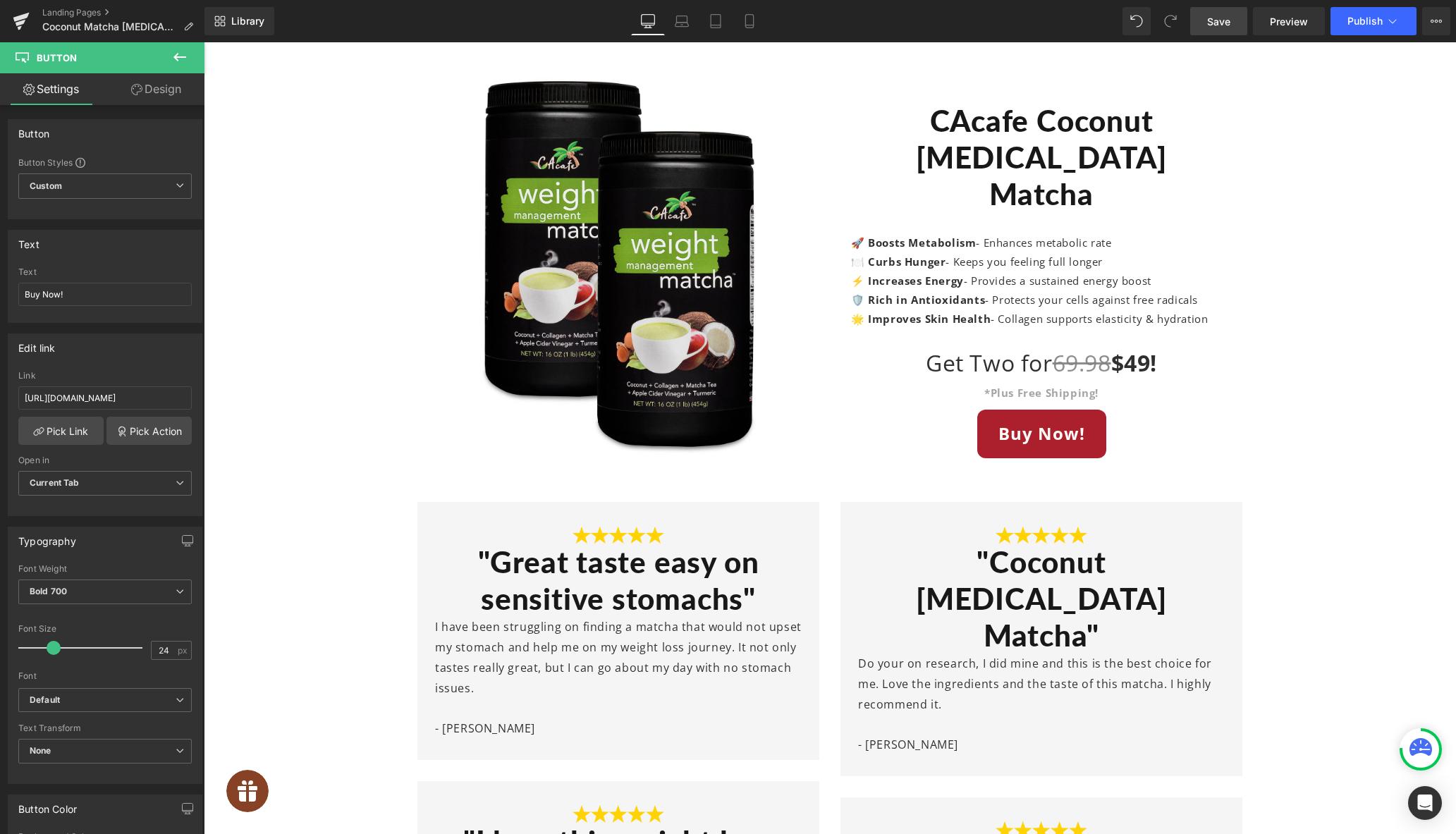
scroll to position [0, 0]
click at [1359, 24] on span "Publish" at bounding box center [1364, 22] width 36 height 11
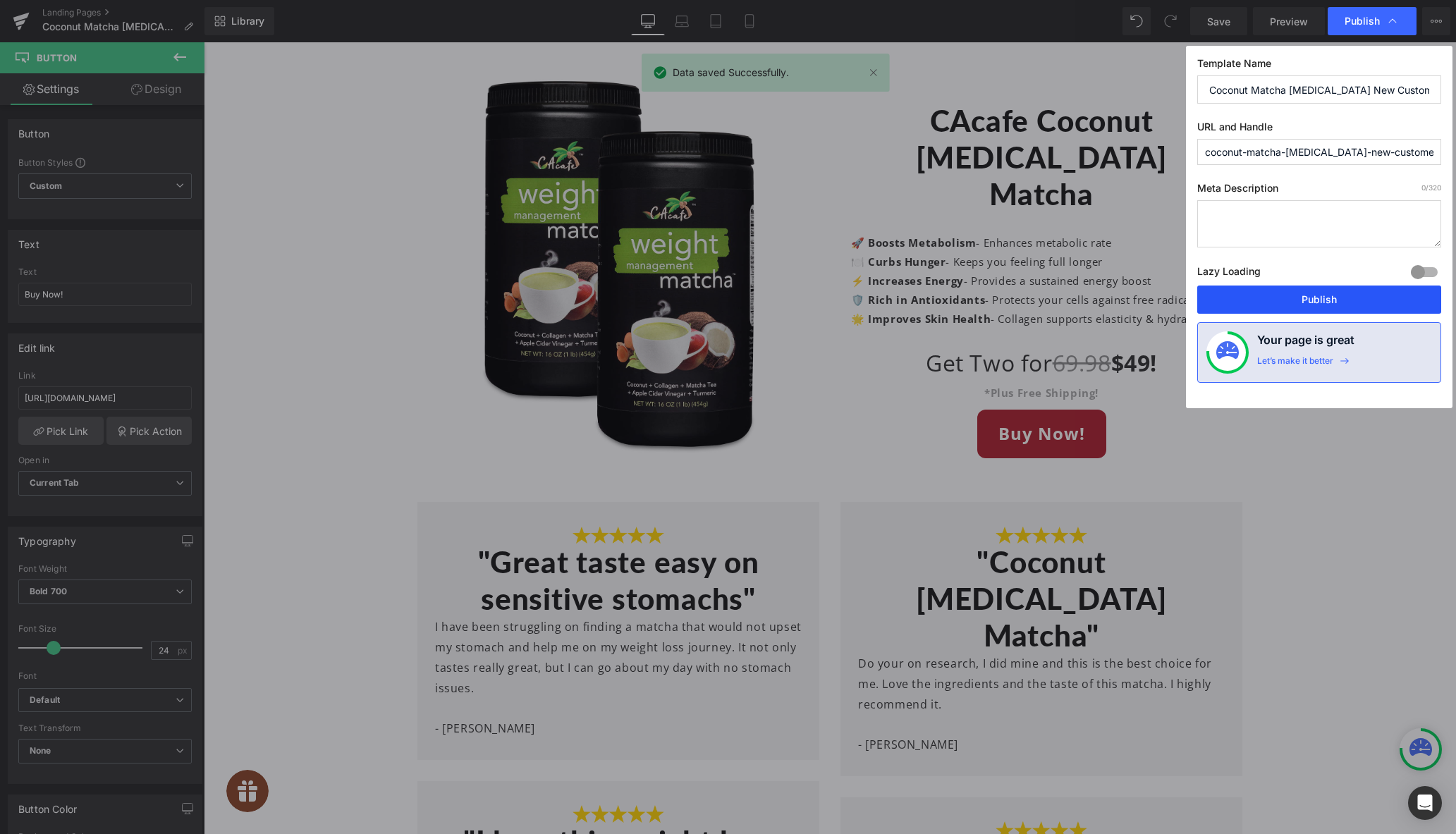
click at [1304, 302] on button "Publish" at bounding box center [1319, 299] width 244 height 28
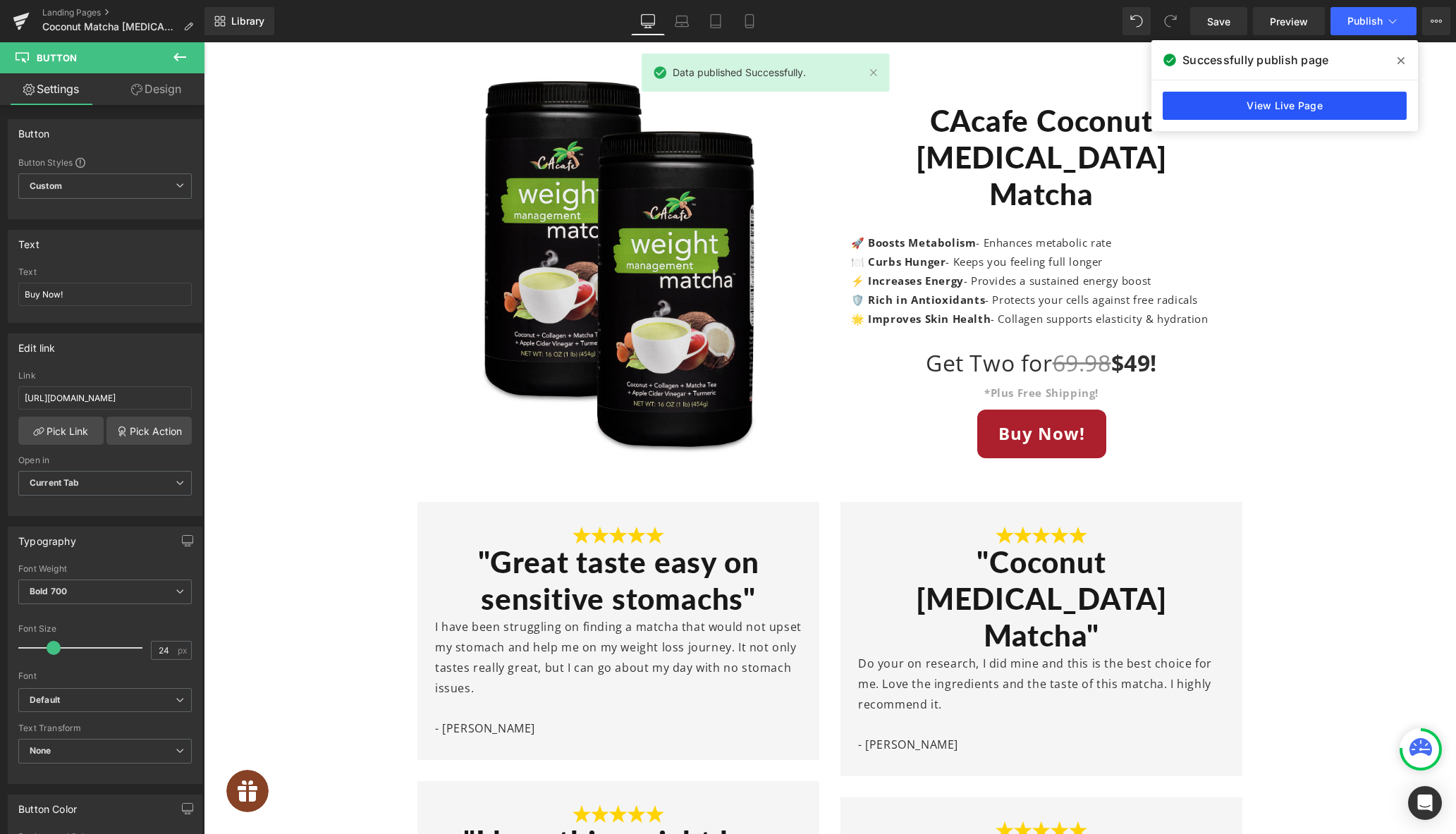
click at [1350, 97] on link "View Live Page" at bounding box center [1284, 106] width 244 height 28
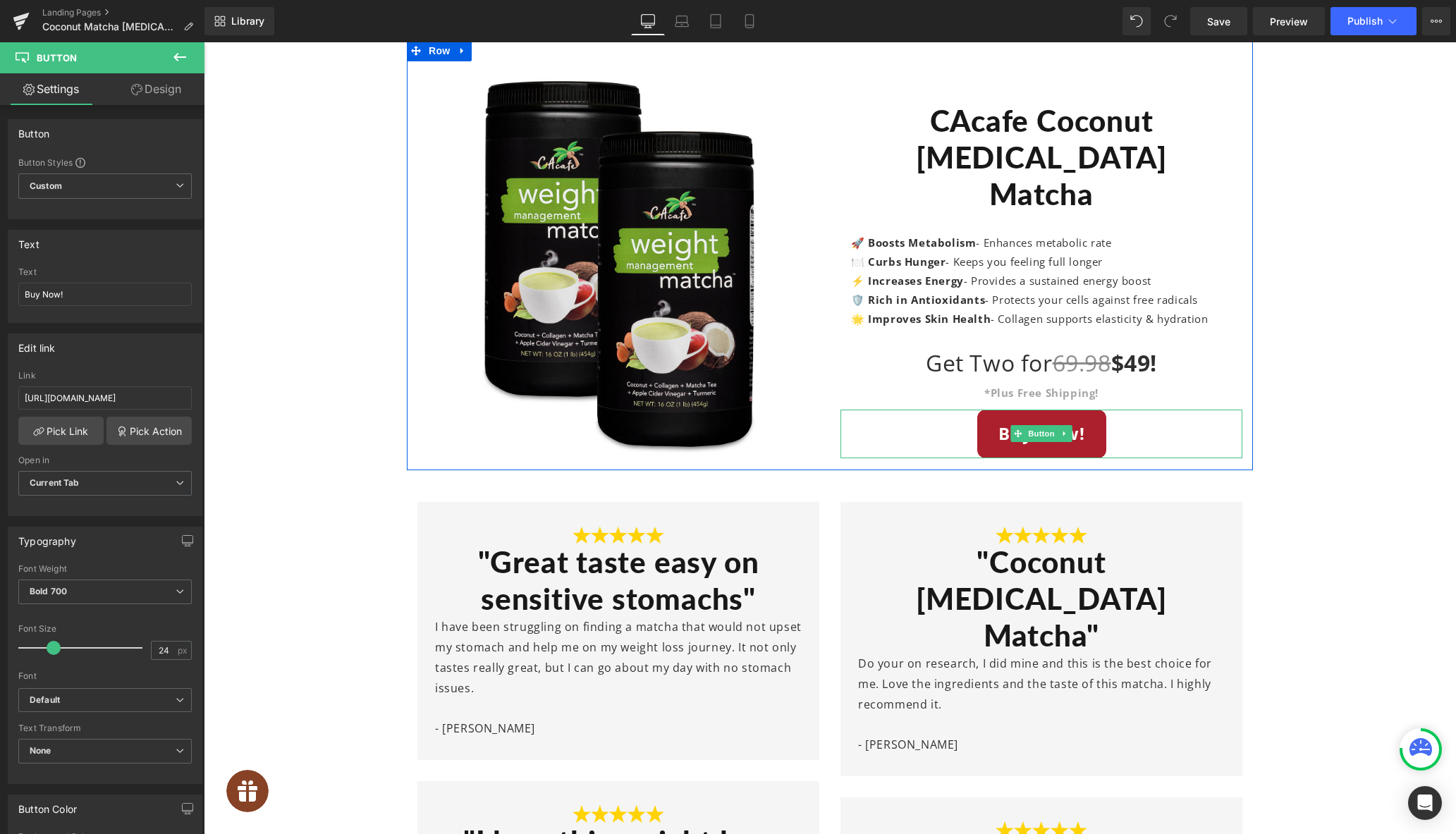
click at [1123, 421] on div "Buy Now!" at bounding box center [1041, 434] width 402 height 49
click at [1037, 425] on span "Button" at bounding box center [1041, 434] width 33 height 17
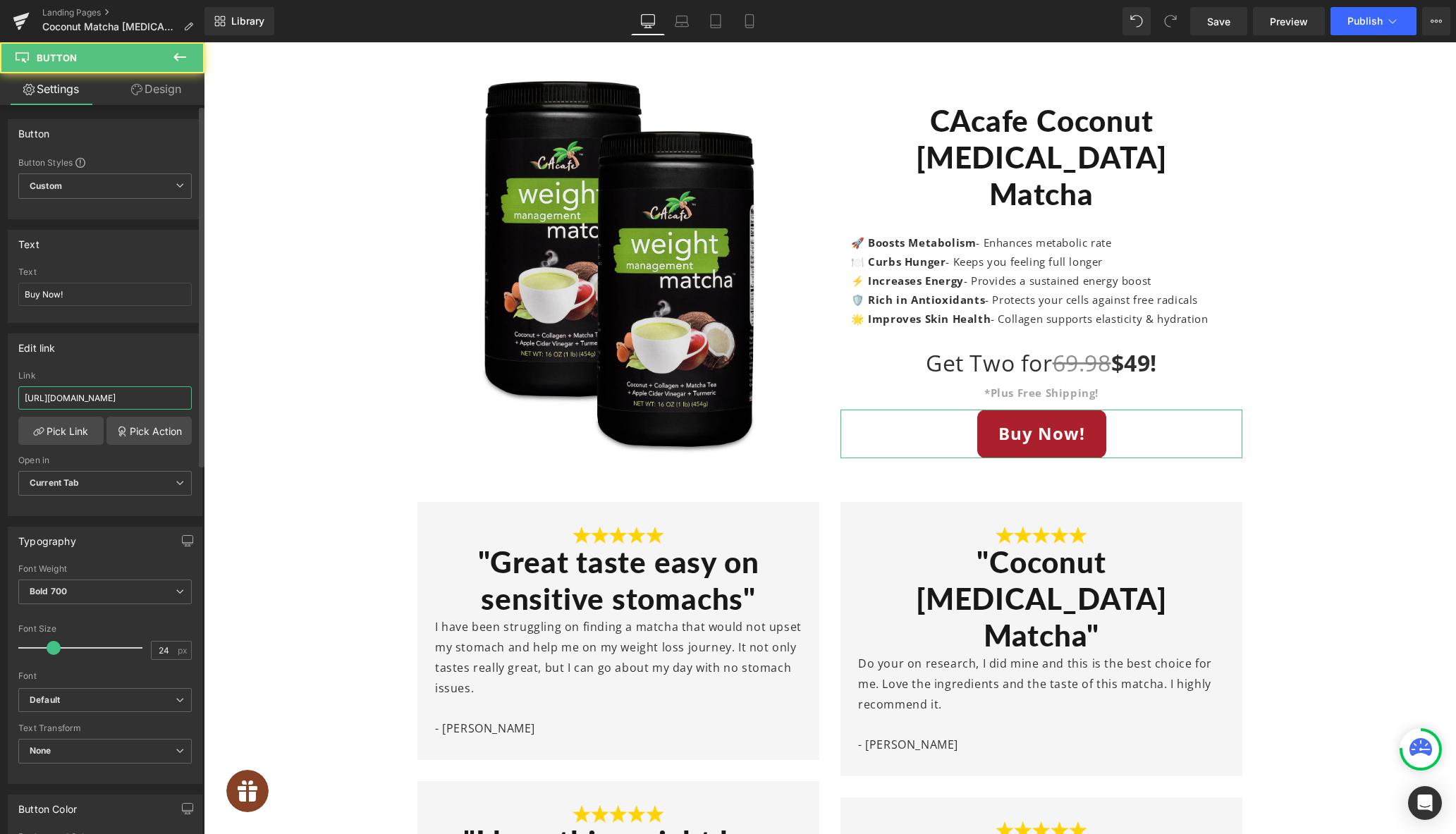
click at [91, 392] on input "[URL][DOMAIN_NAME]" at bounding box center [106, 397] width 174 height 23
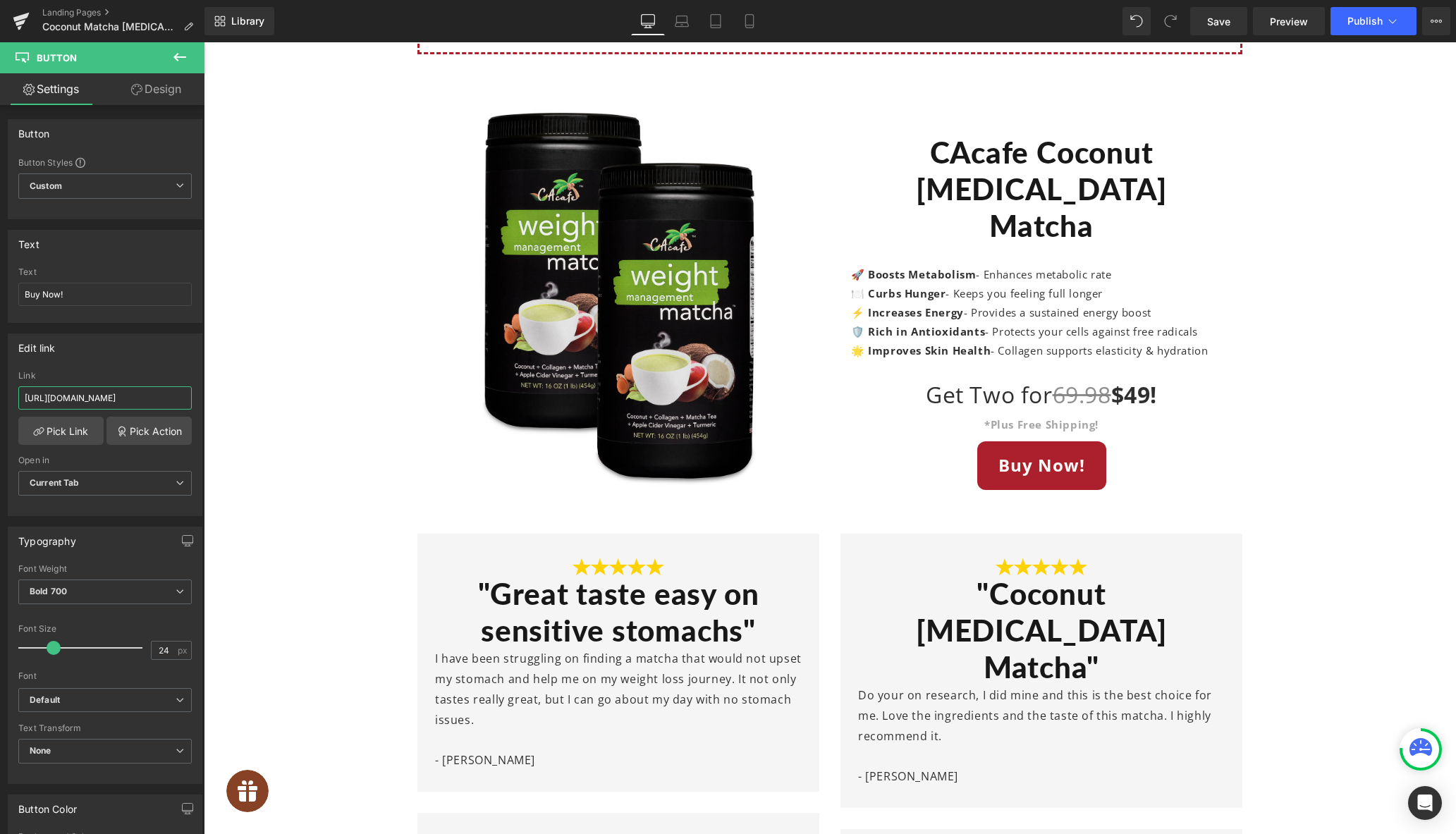
scroll to position [6706, 0]
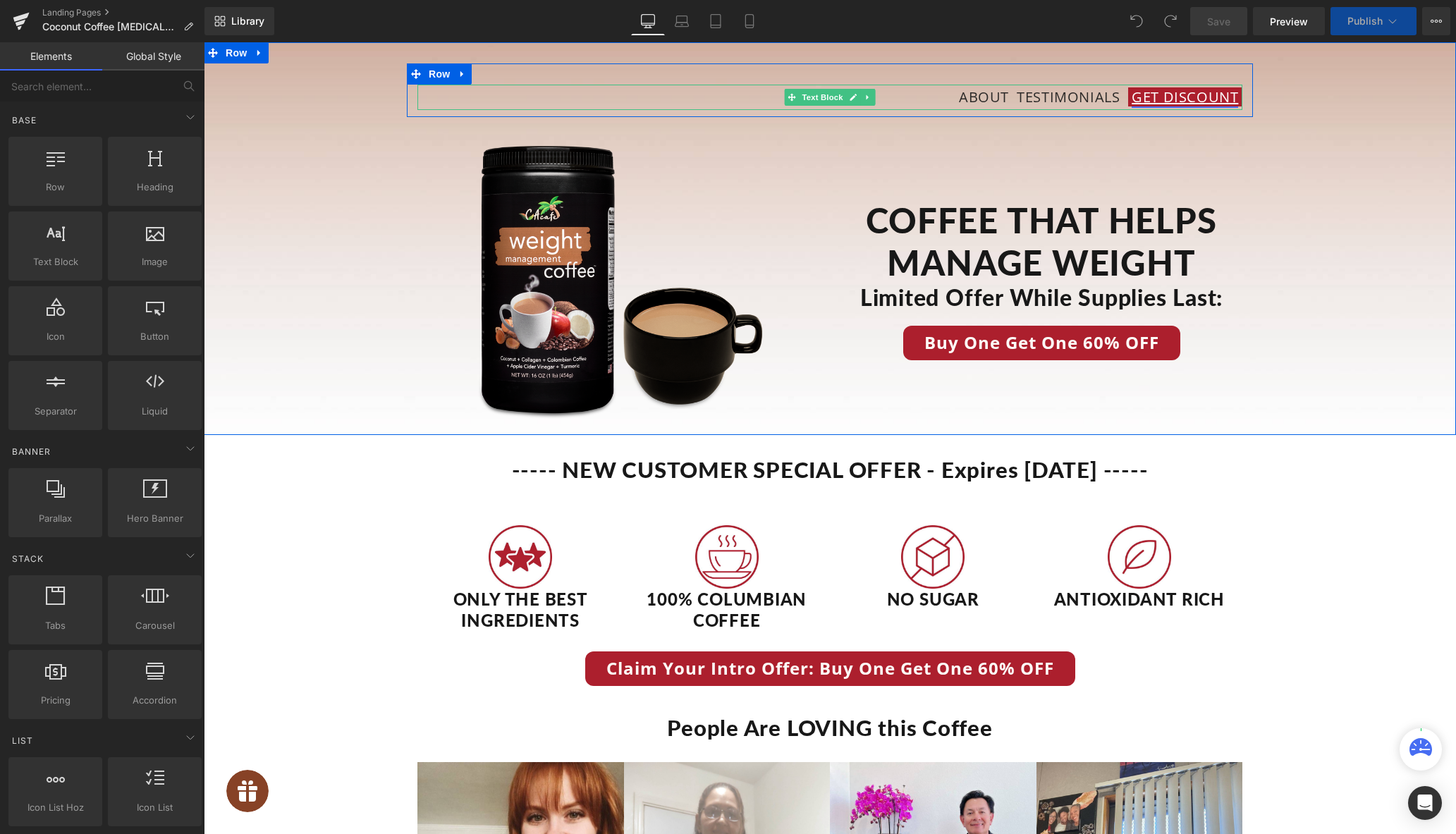
click at [1157, 96] on link "Get Discount" at bounding box center [1185, 97] width 107 height 19
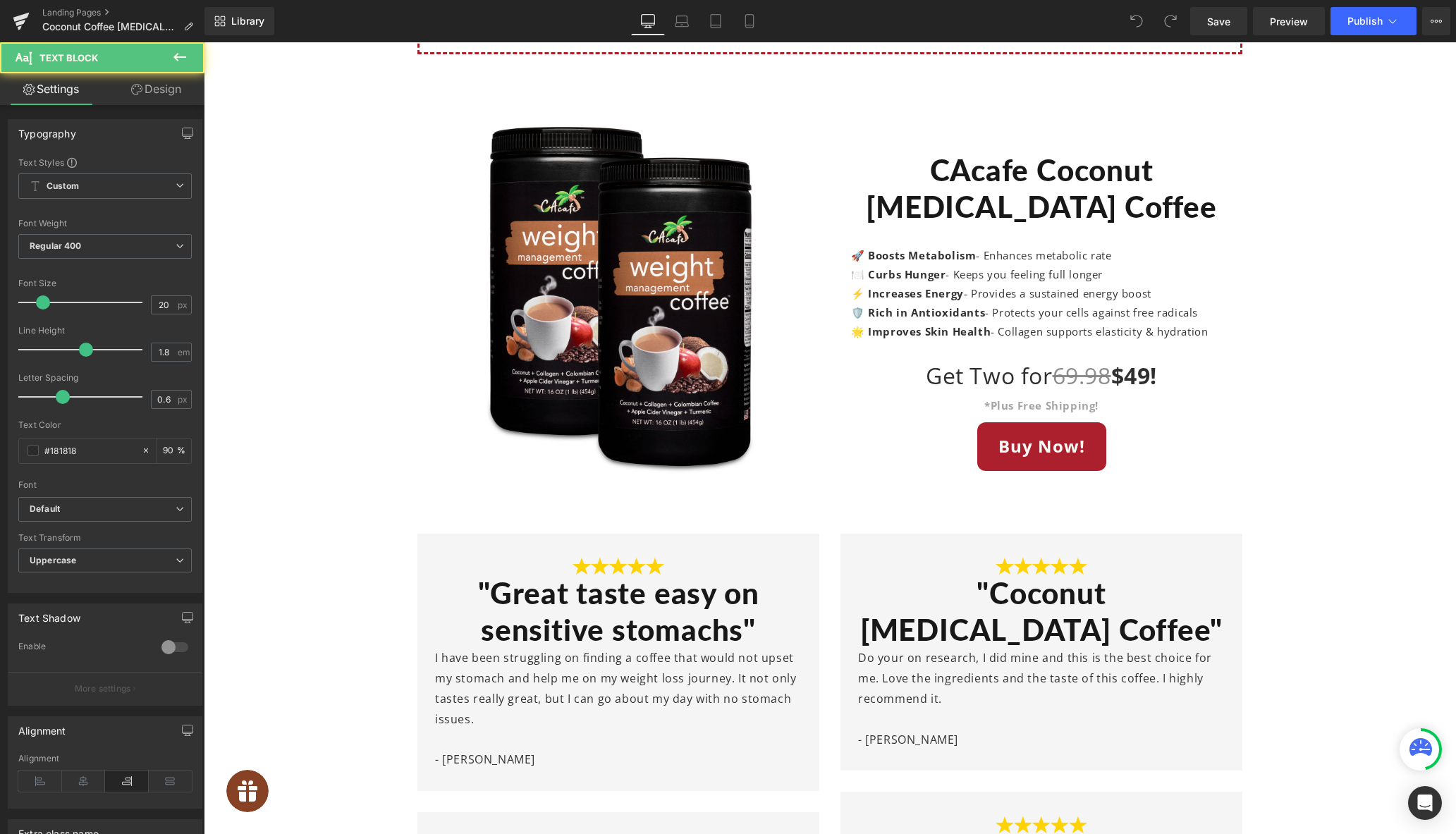
scroll to position [6924, 0]
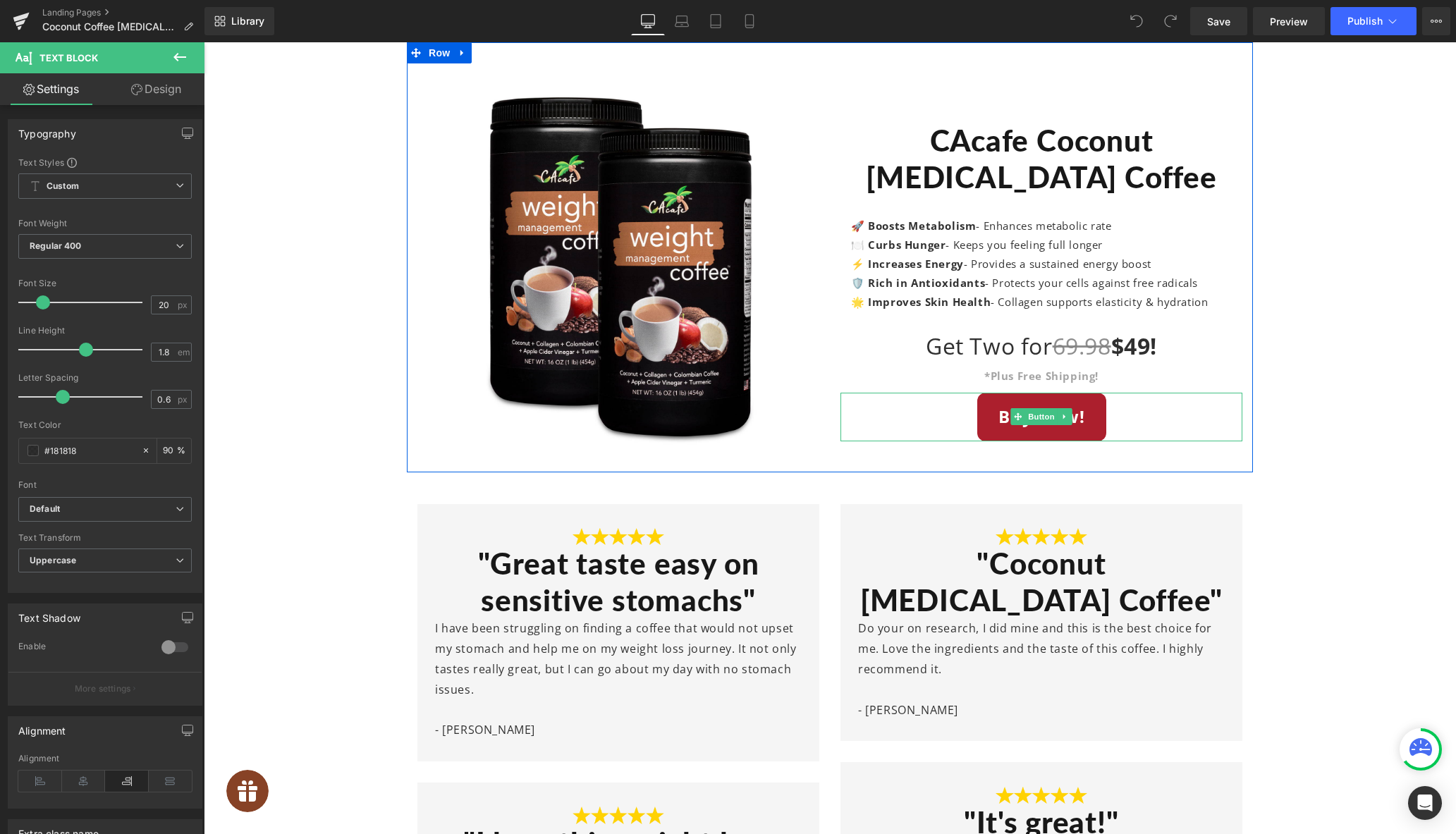
click at [919, 407] on div "Buy Now!" at bounding box center [1041, 417] width 402 height 49
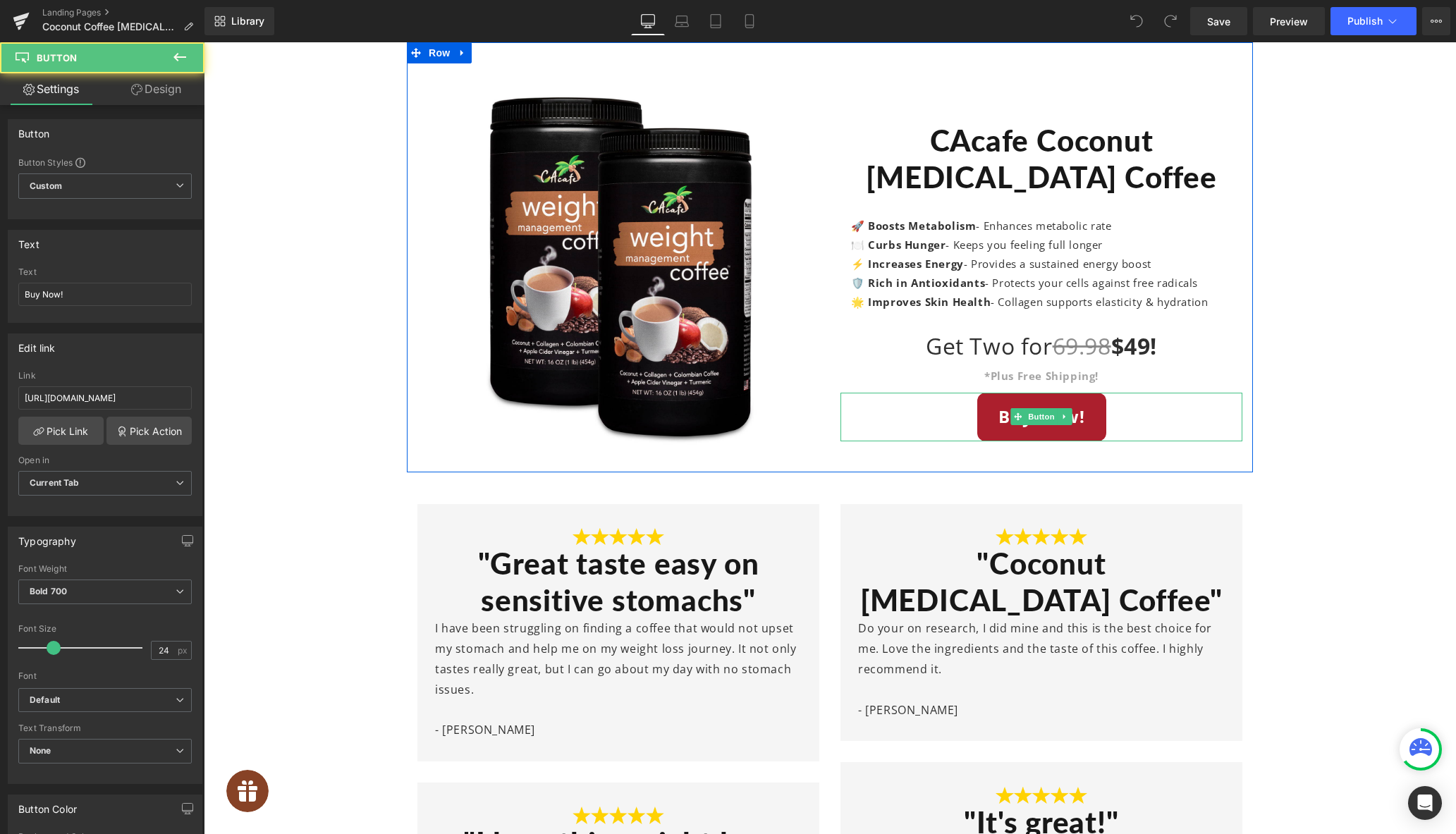
click at [902, 414] on div "Buy Now!" at bounding box center [1041, 417] width 402 height 49
click at [1043, 417] on span "Button" at bounding box center [1041, 417] width 33 height 17
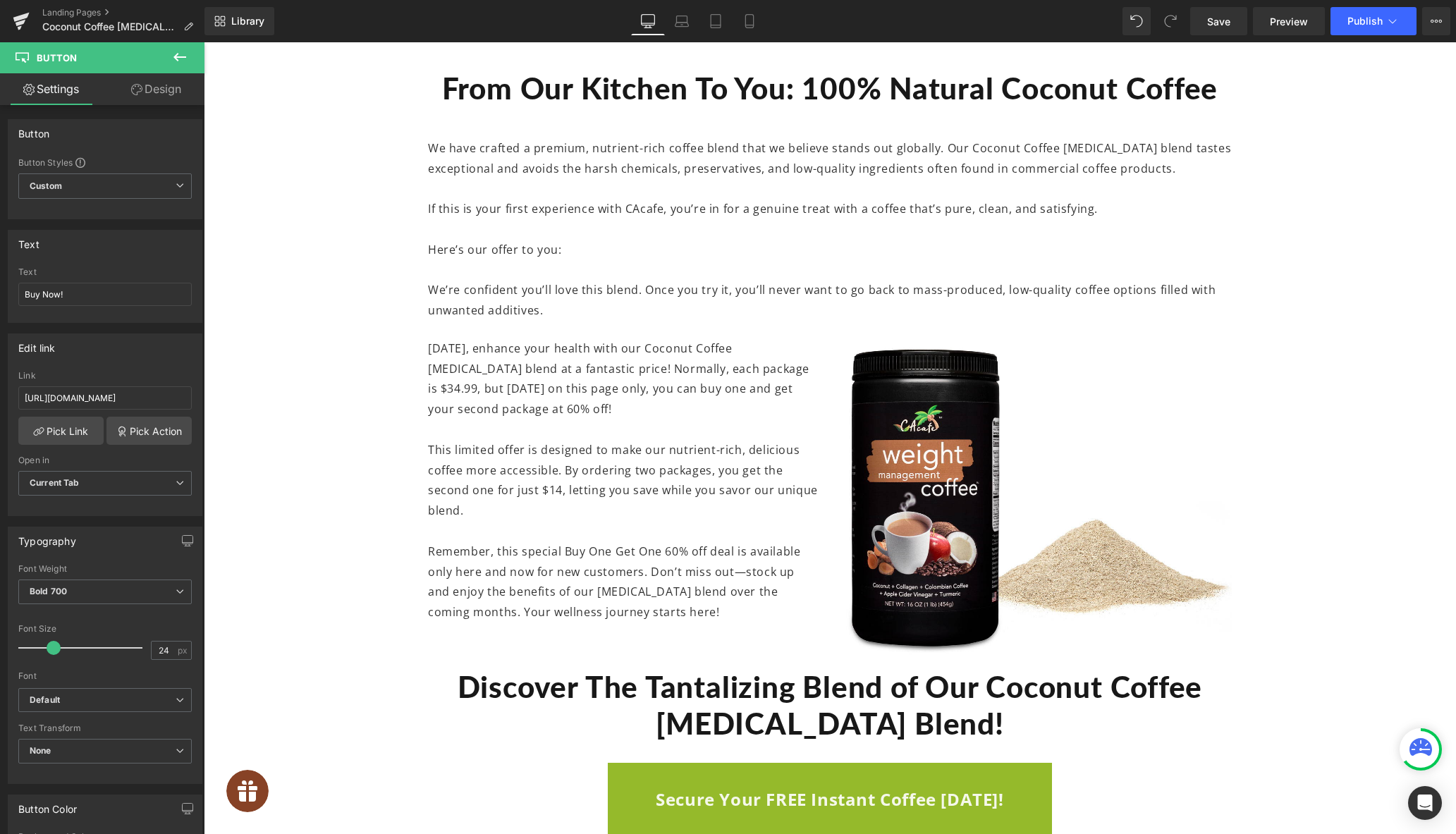
scroll to position [5520, 0]
